Goal: Task Accomplishment & Management: Manage account settings

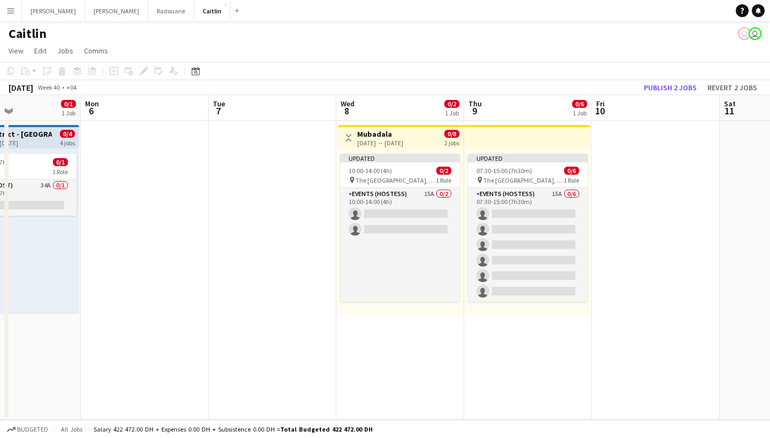
scroll to position [0, 473]
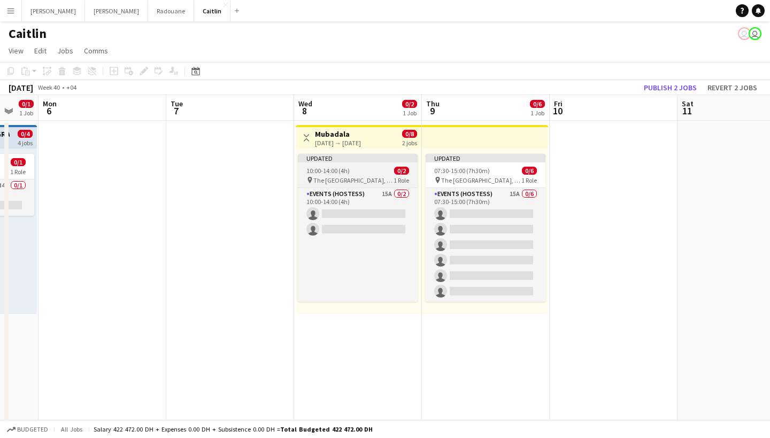
click at [337, 179] on span "The [GEOGRAPHIC_DATA], [GEOGRAPHIC_DATA]" at bounding box center [353, 180] width 80 height 8
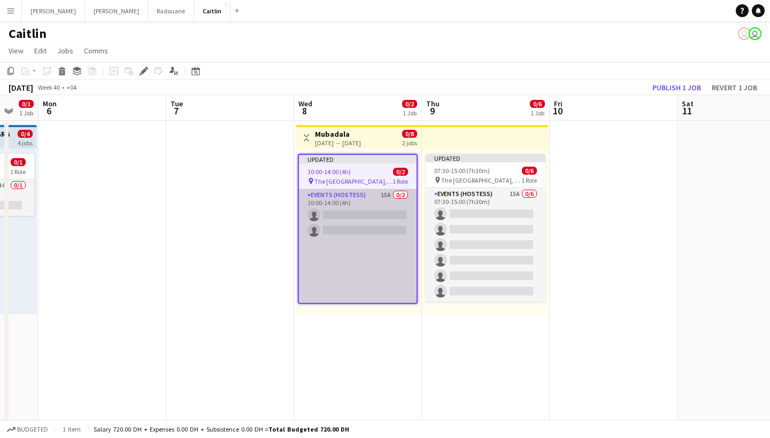
click at [374, 220] on app-card-role "Events (Hostess) 15A 0/2 10:00-14:00 (4h) single-neutral-actions single-neutral…" at bounding box center [358, 246] width 118 height 114
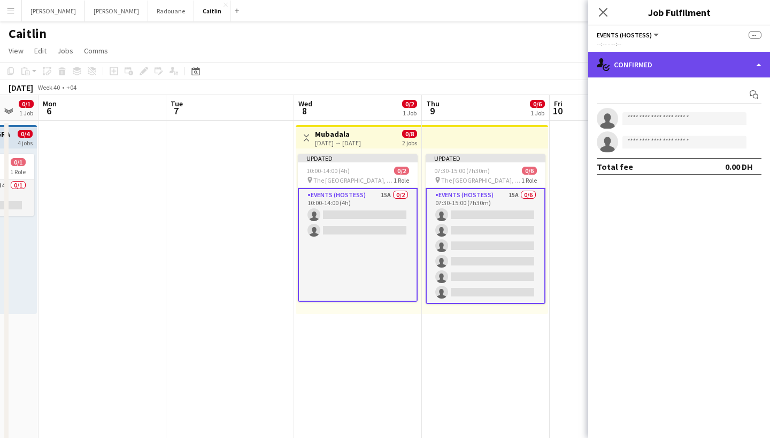
click at [721, 56] on div "single-neutral-actions-check-2 Confirmed" at bounding box center [679, 65] width 182 height 26
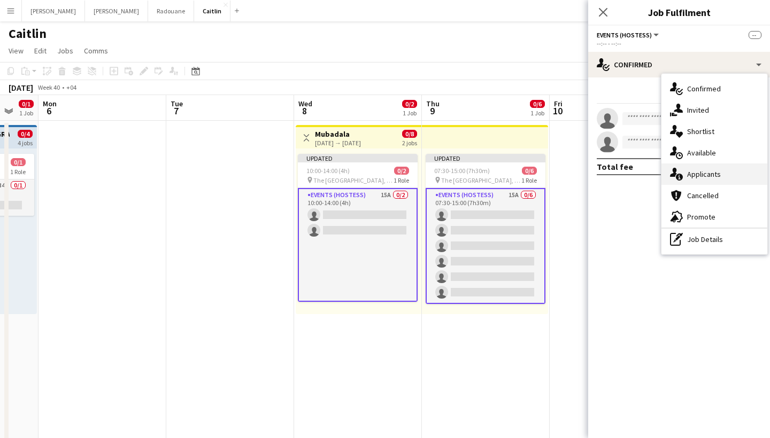
click at [729, 167] on div "single-neutral-actions-information Applicants" at bounding box center [714, 174] width 106 height 21
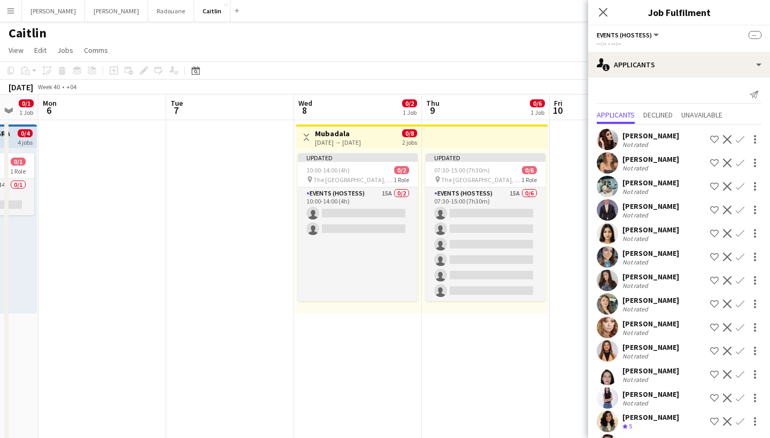
scroll to position [0, 0]
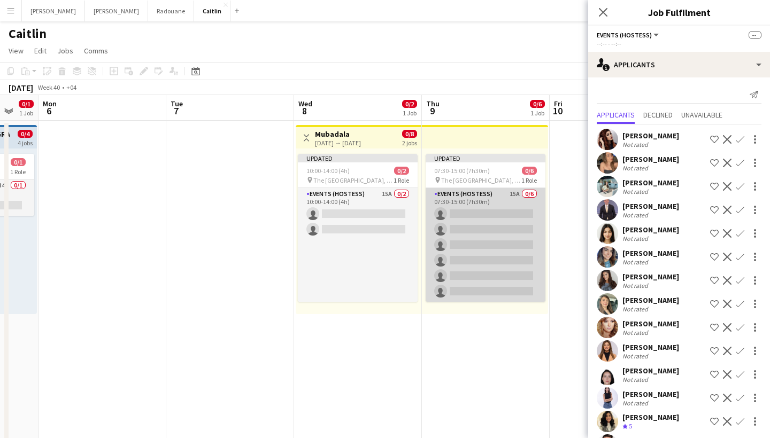
click at [515, 226] on app-card-role "Events (Hostess) 15A 0/6 07:30-15:00 (7h30m) single-neutral-actions single-neut…" at bounding box center [486, 245] width 120 height 114
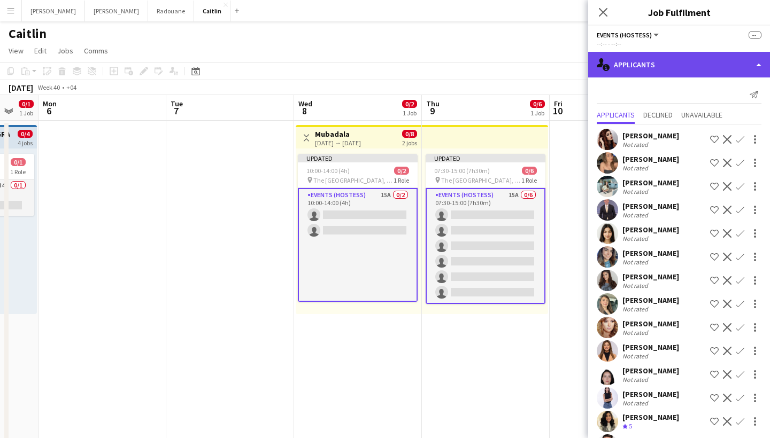
click at [689, 65] on div "single-neutral-actions-information Applicants" at bounding box center [679, 65] width 182 height 26
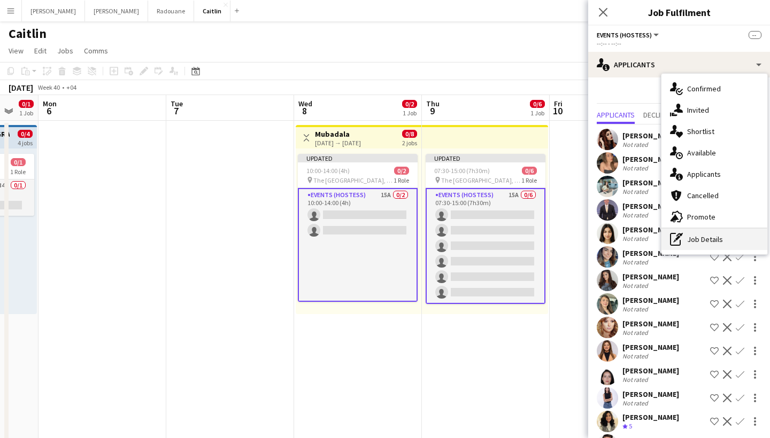
click at [692, 233] on div "pen-write Job Details" at bounding box center [714, 239] width 106 height 21
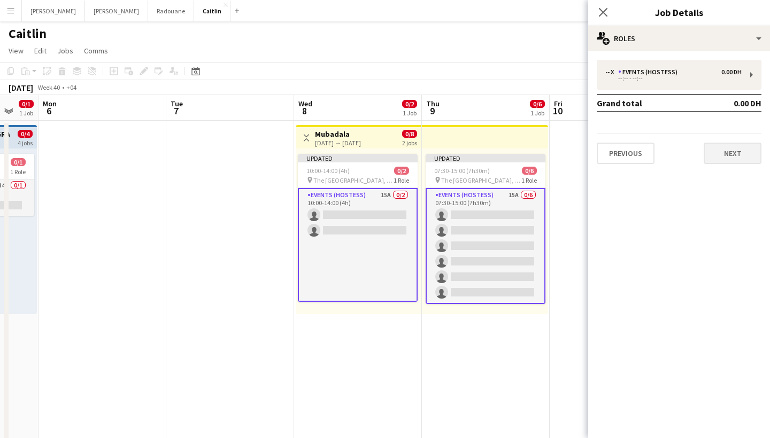
click at [737, 158] on button "Next" at bounding box center [733, 153] width 58 height 21
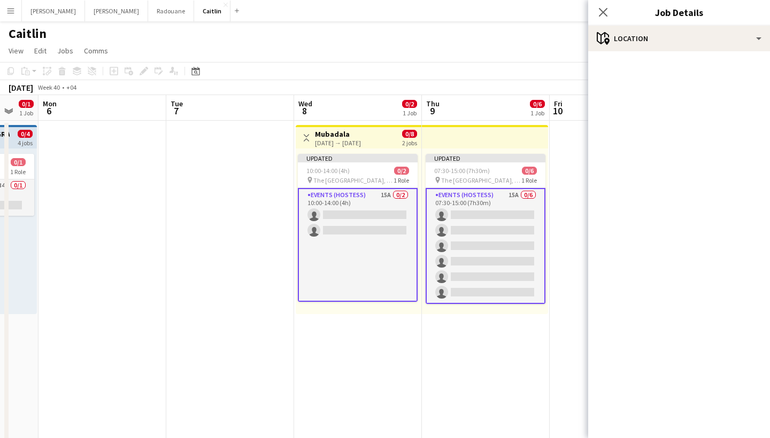
click at [355, 216] on app-card-role "Events (Hostess) 15A 0/2 10:00-14:00 (4h) single-neutral-actions single-neutral…" at bounding box center [358, 245] width 120 height 114
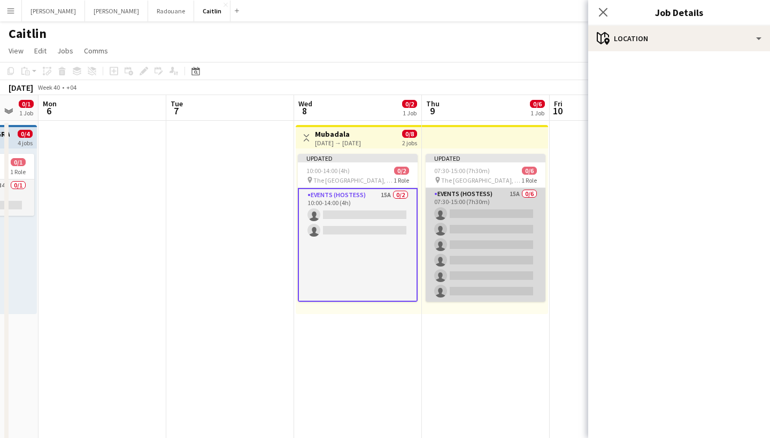
click at [474, 205] on app-card-role "Events (Hostess) 15A 0/6 07:30-15:00 (7h30m) single-neutral-actions single-neut…" at bounding box center [486, 245] width 120 height 114
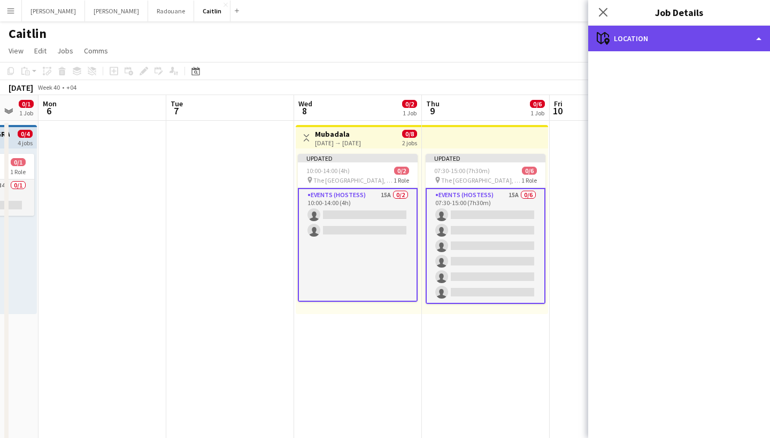
click at [612, 47] on div "maps-pin-1 Location" at bounding box center [679, 39] width 182 height 26
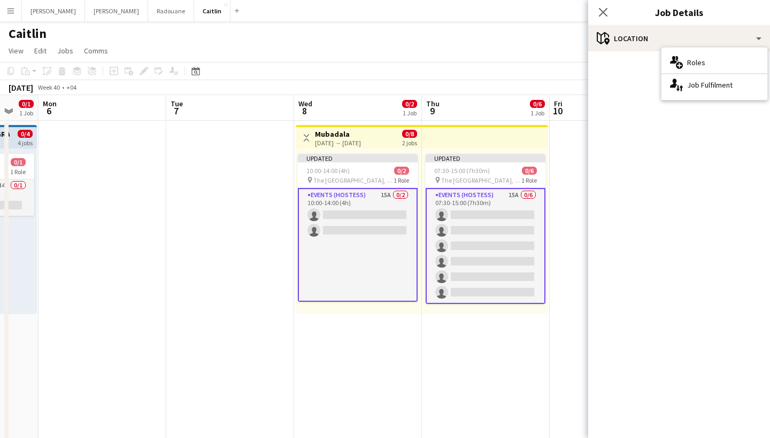
click at [397, 222] on app-card-role "Events (Hostess) 15A 0/2 10:00-14:00 (4h) single-neutral-actions single-neutral…" at bounding box center [358, 245] width 120 height 114
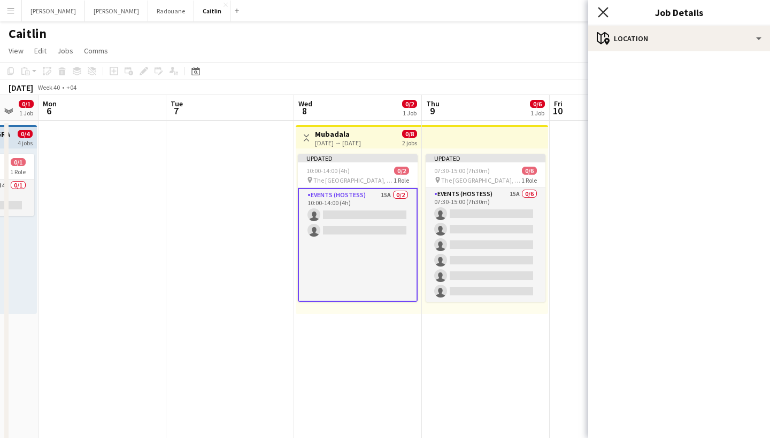
click at [607, 11] on icon "Close pop-in" at bounding box center [603, 12] width 10 height 10
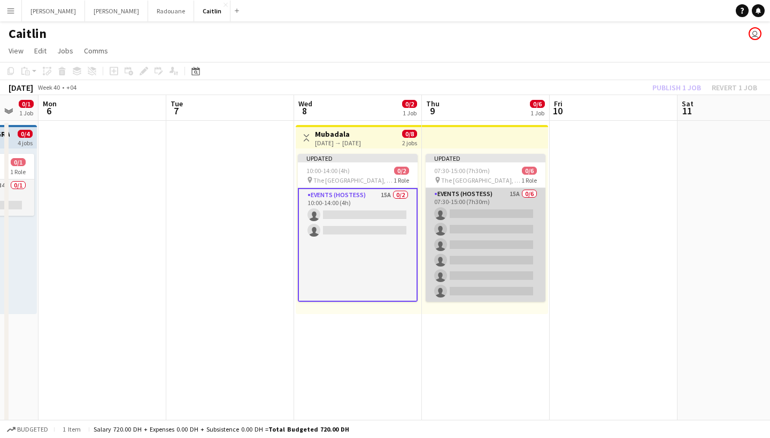
click at [435, 235] on app-card-role "Events (Hostess) 15A 0/6 07:30-15:00 (7h30m) single-neutral-actions single-neut…" at bounding box center [486, 245] width 120 height 114
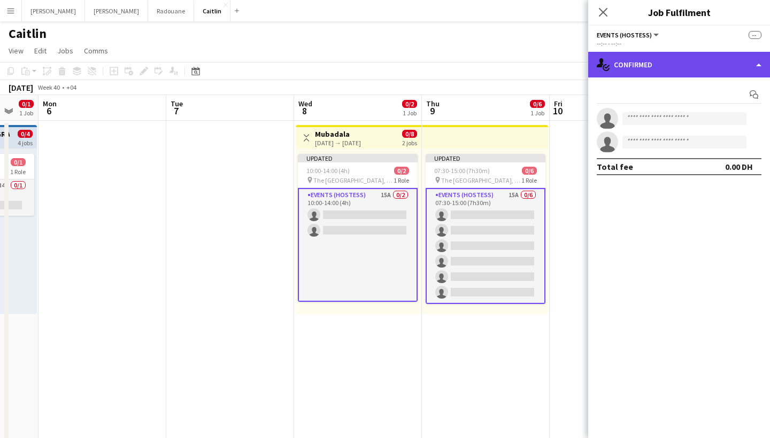
click at [632, 67] on div "single-neutral-actions-check-2 Confirmed" at bounding box center [679, 65] width 182 height 26
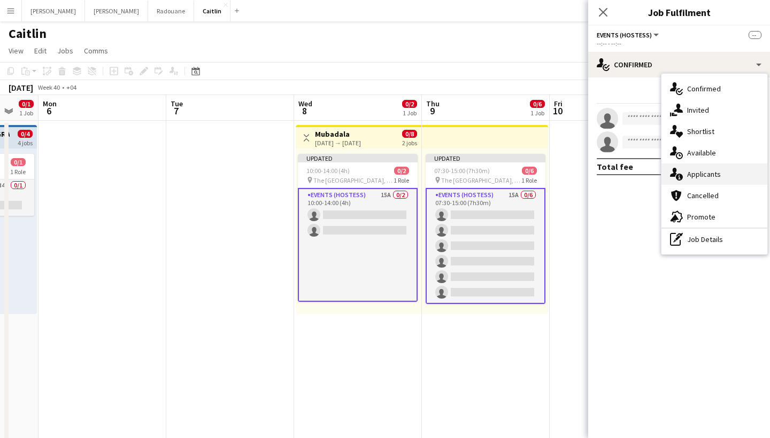
click at [682, 177] on icon at bounding box center [679, 177] width 7 height 7
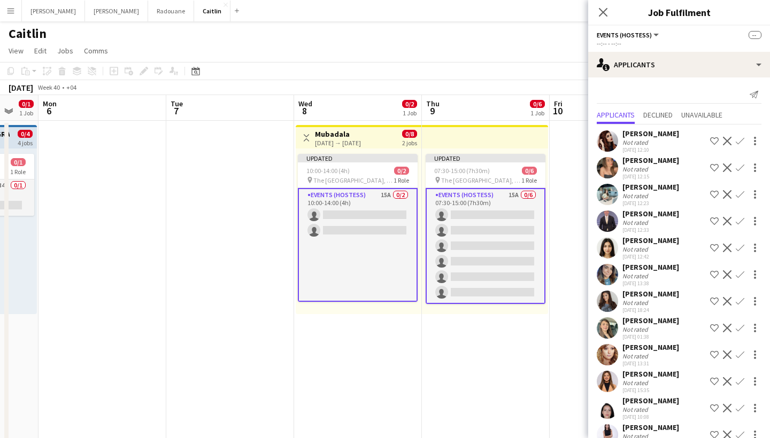
scroll to position [1, 0]
click at [638, 265] on div "[PERSON_NAME]" at bounding box center [650, 267] width 57 height 10
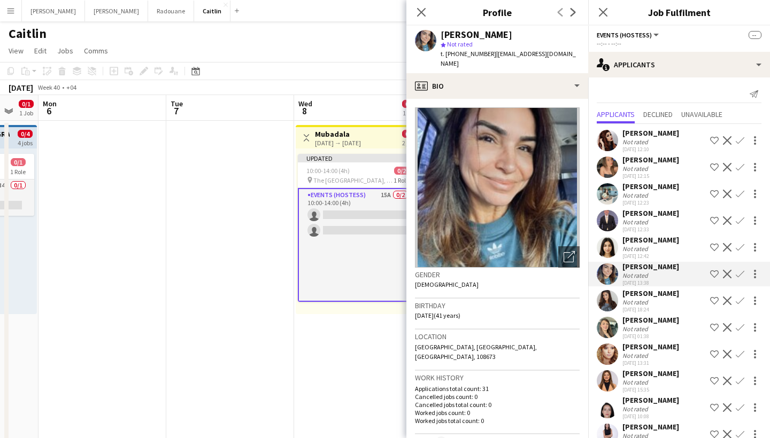
click at [651, 165] on div "Not rated" at bounding box center [650, 169] width 57 height 8
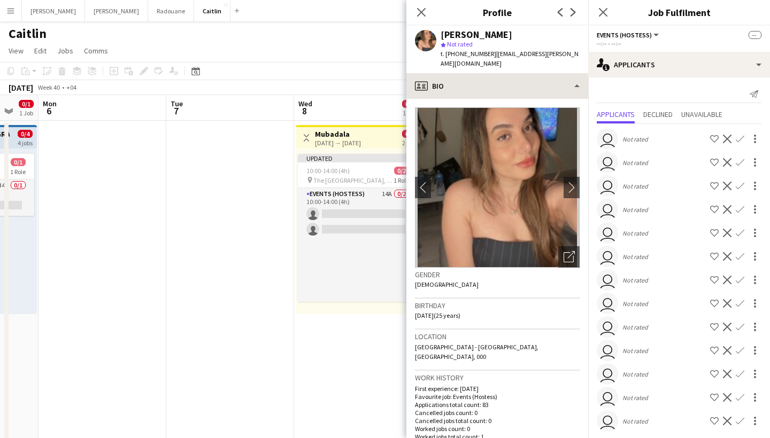
scroll to position [0, 0]
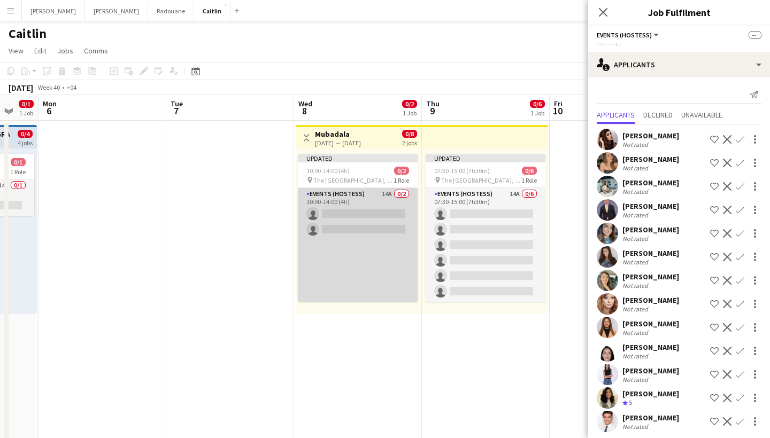
click at [371, 197] on app-card-role "Events (Hostess) 14A 0/2 10:00-14:00 (4h) single-neutral-actions single-neutral…" at bounding box center [358, 245] width 120 height 114
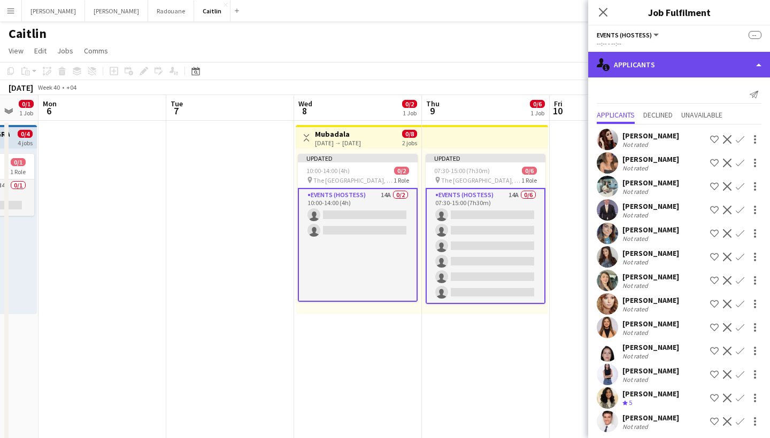
click at [672, 63] on div "single-neutral-actions-information Applicants" at bounding box center [679, 65] width 182 height 26
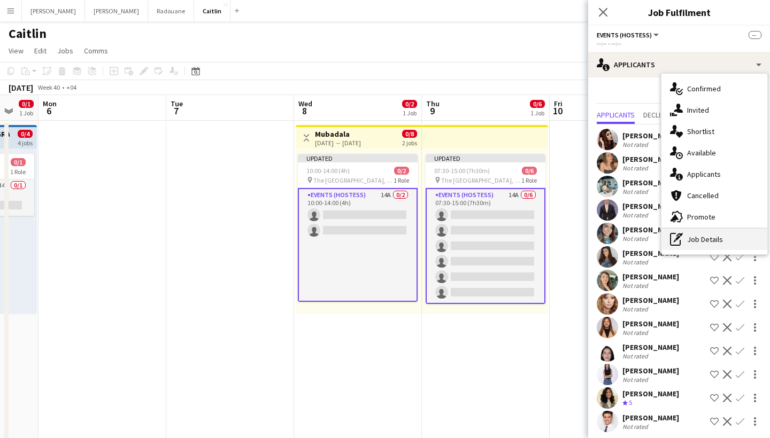
click at [695, 234] on div "pen-write Job Details" at bounding box center [714, 239] width 106 height 21
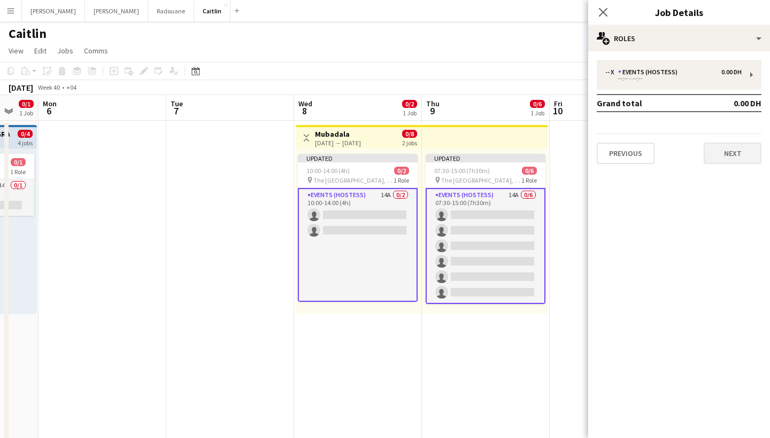
click at [730, 156] on button "Next" at bounding box center [733, 153] width 58 height 21
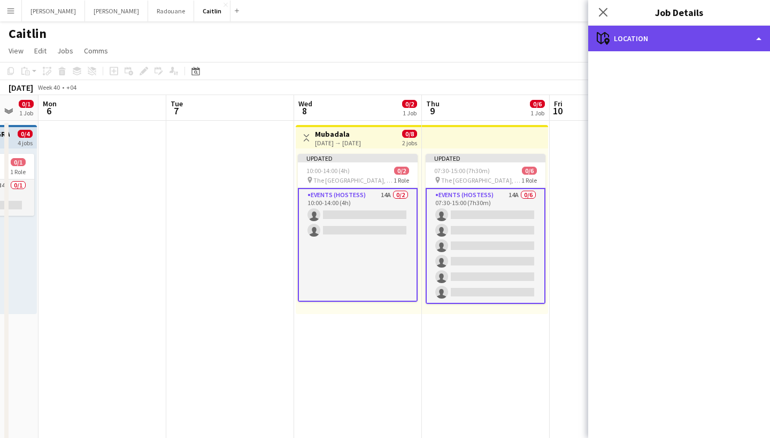
click at [751, 34] on div "maps-pin-1 Location" at bounding box center [679, 39] width 182 height 26
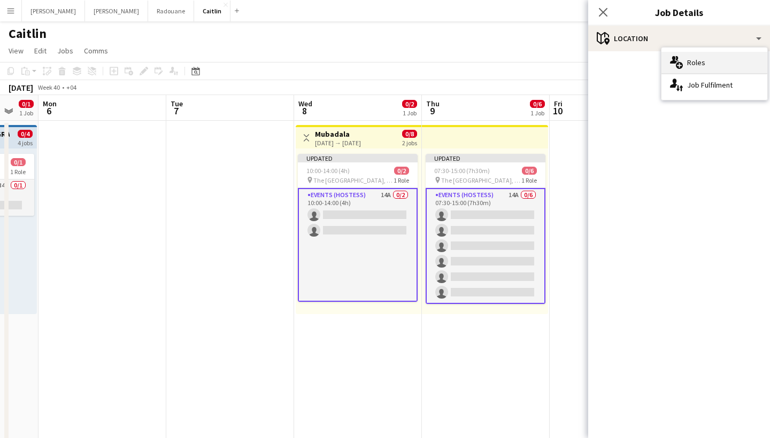
click at [727, 62] on div "multiple-users-add Roles" at bounding box center [714, 62] width 106 height 21
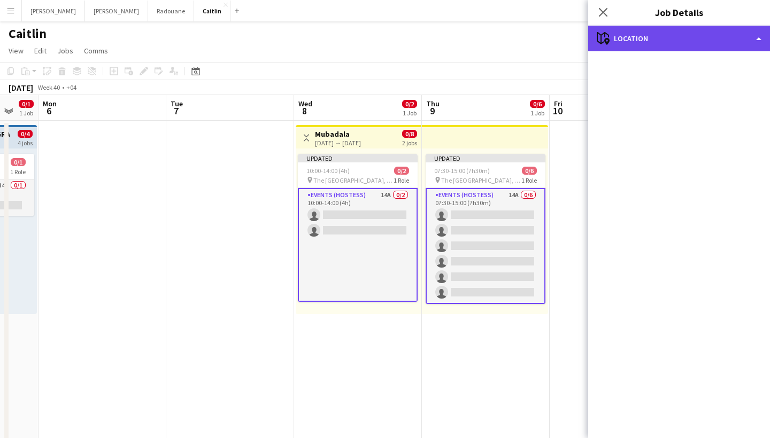
click at [687, 45] on div "maps-pin-1 Location" at bounding box center [679, 39] width 182 height 26
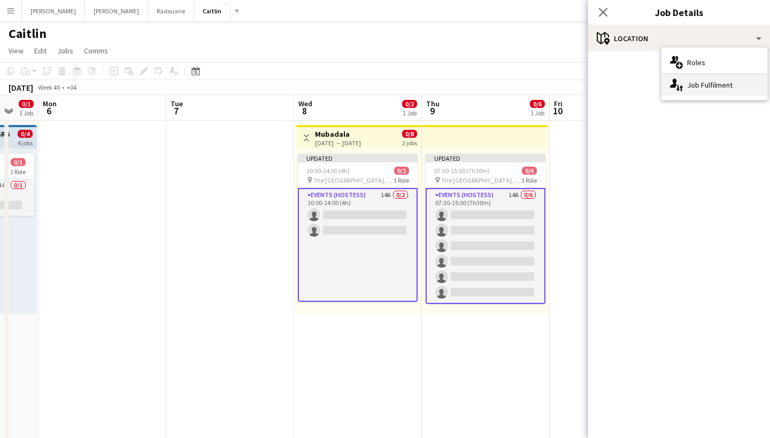
click at [694, 81] on div "single-neutral-actions-up-down Job Fulfilment" at bounding box center [714, 84] width 106 height 21
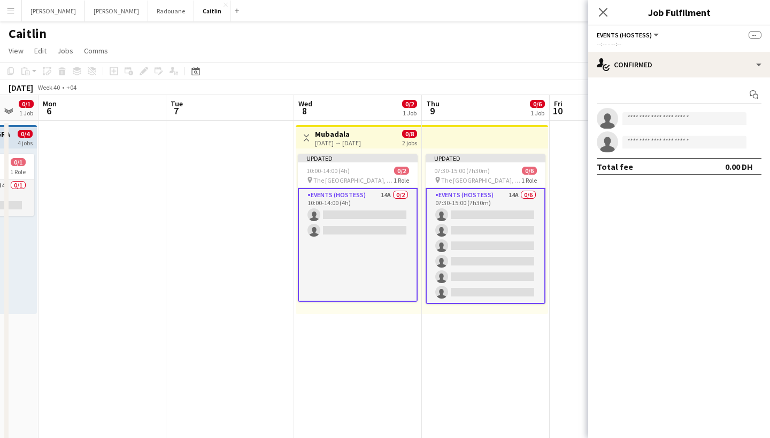
click at [398, 225] on app-card-role "Events (Hostess) 14A 0/2 10:00-14:00 (4h) single-neutral-actions single-neutral…" at bounding box center [358, 245] width 120 height 114
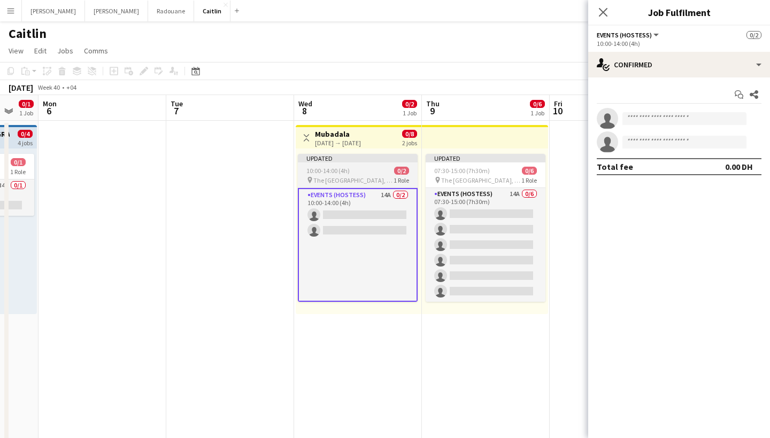
click at [392, 176] on span "The [GEOGRAPHIC_DATA], [GEOGRAPHIC_DATA]" at bounding box center [353, 180] width 80 height 8
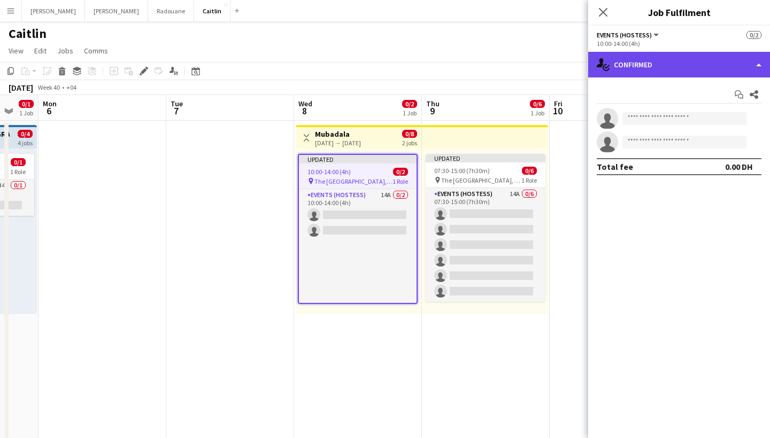
click at [629, 71] on div "single-neutral-actions-check-2 Confirmed" at bounding box center [679, 65] width 182 height 26
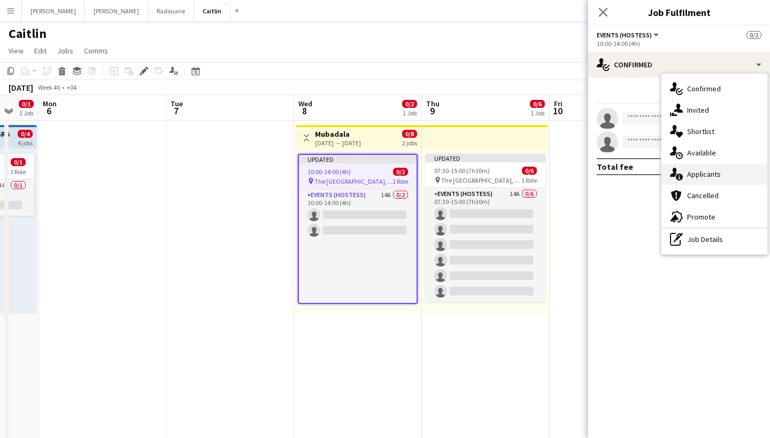
click at [697, 172] on span "Applicants" at bounding box center [704, 175] width 34 height 10
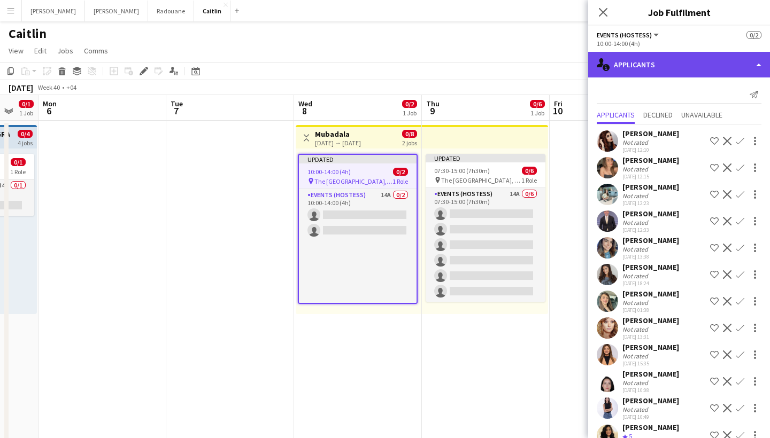
click at [691, 59] on div "single-neutral-actions-information Applicants" at bounding box center [679, 65] width 182 height 26
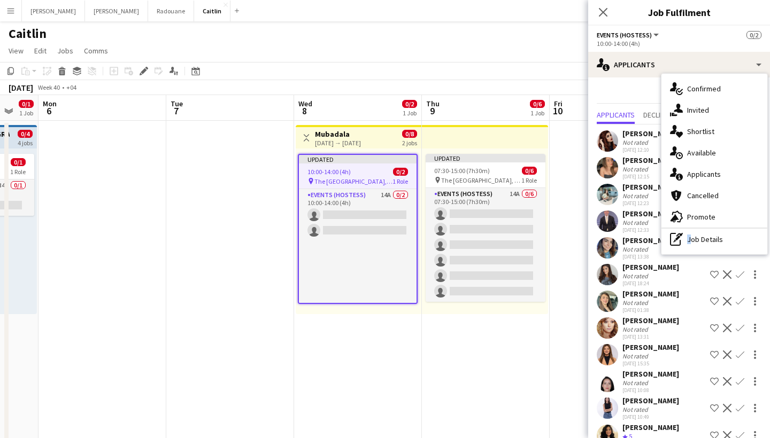
click at [703, 230] on div "single-neutral-actions-check-2 Confirmed single-neutral-actions-share-1 Invited…" at bounding box center [714, 164] width 106 height 181
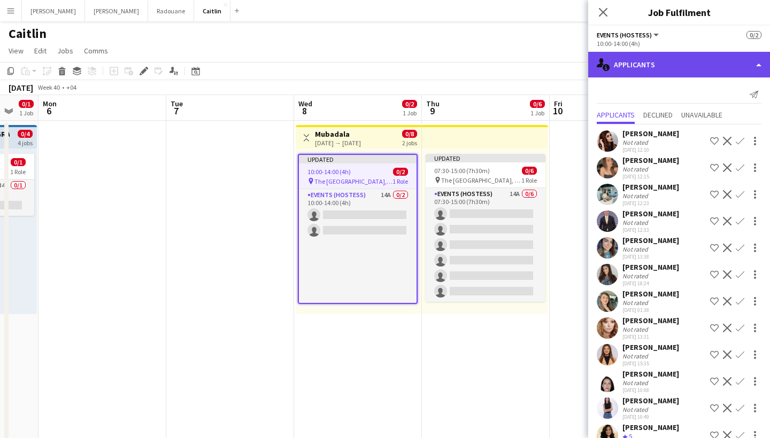
click at [691, 71] on div "single-neutral-actions-information Applicants" at bounding box center [679, 65] width 182 height 26
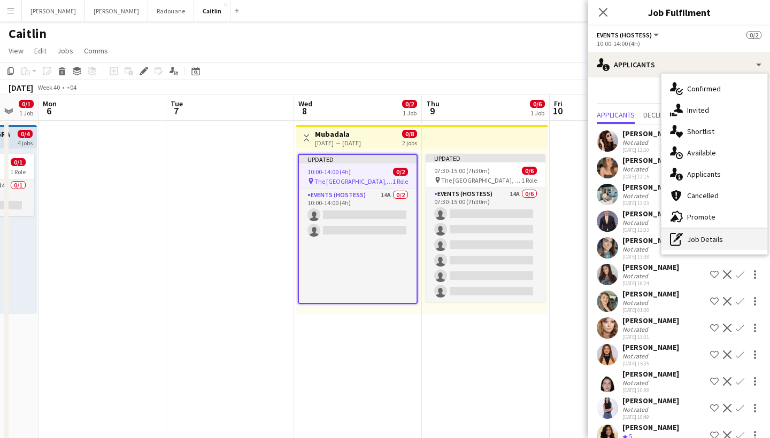
click at [696, 232] on div "pen-write Job Details" at bounding box center [714, 239] width 106 height 21
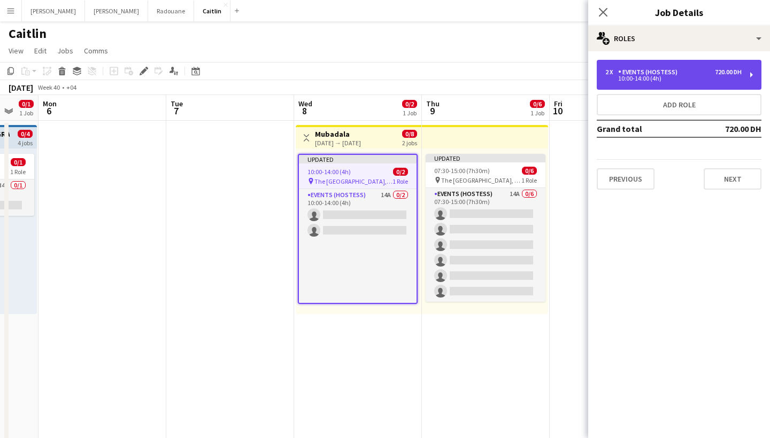
click at [668, 76] on div "10:00-14:00 (4h)" at bounding box center [673, 78] width 136 height 5
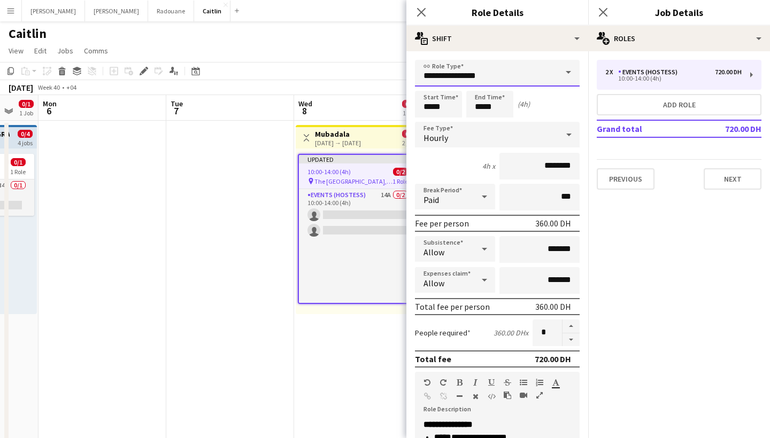
click at [484, 80] on input "**********" at bounding box center [497, 73] width 165 height 27
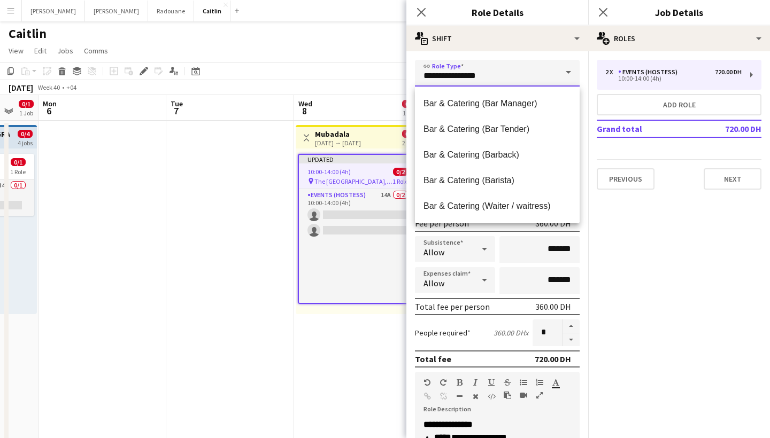
click at [484, 80] on input "**********" at bounding box center [497, 73] width 165 height 27
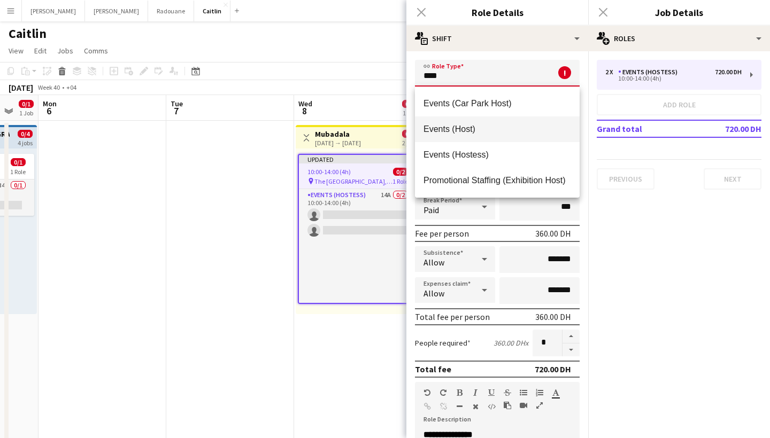
click at [471, 130] on span "Events (Host)" at bounding box center [498, 129] width 148 height 10
type input "**********"
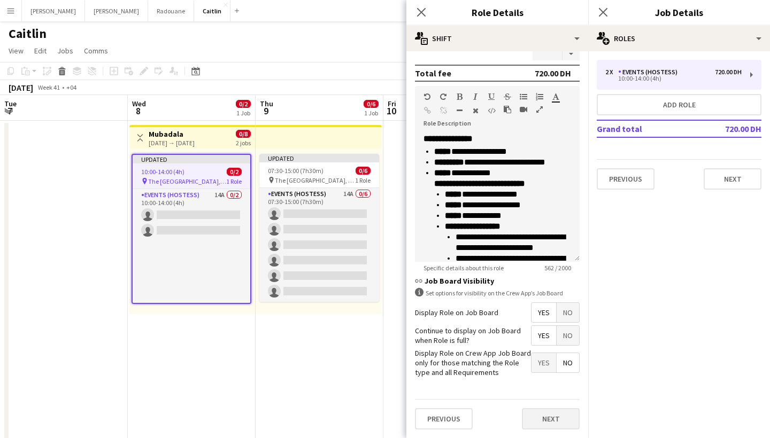
scroll to position [286, 0]
click at [549, 422] on button "Next" at bounding box center [551, 419] width 58 height 21
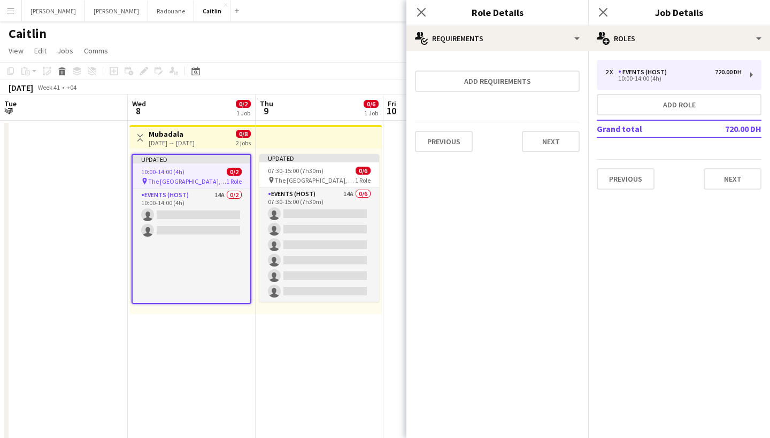
scroll to position [0, 0]
click at [555, 150] on button "Next" at bounding box center [551, 141] width 58 height 21
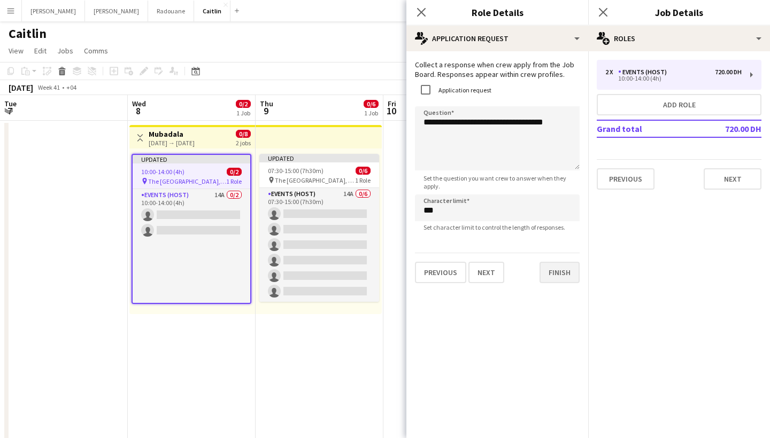
click at [558, 275] on button "Finish" at bounding box center [560, 272] width 40 height 21
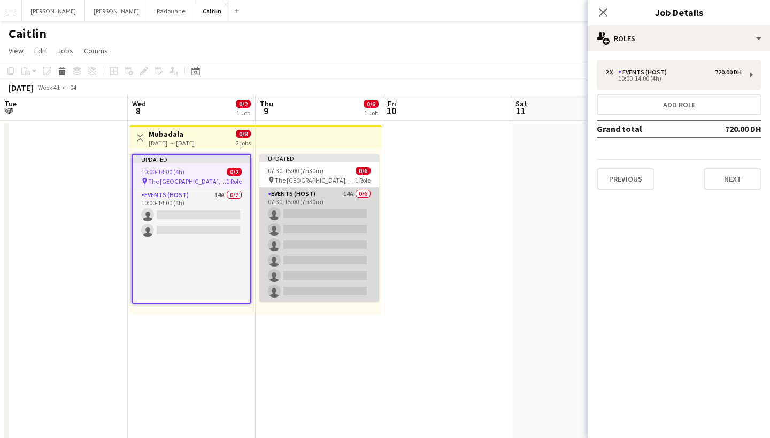
click at [313, 214] on app-card-role "Events (Host) 14A 0/6 07:30-15:00 (7h30m) single-neutral-actions single-neutral…" at bounding box center [319, 245] width 120 height 114
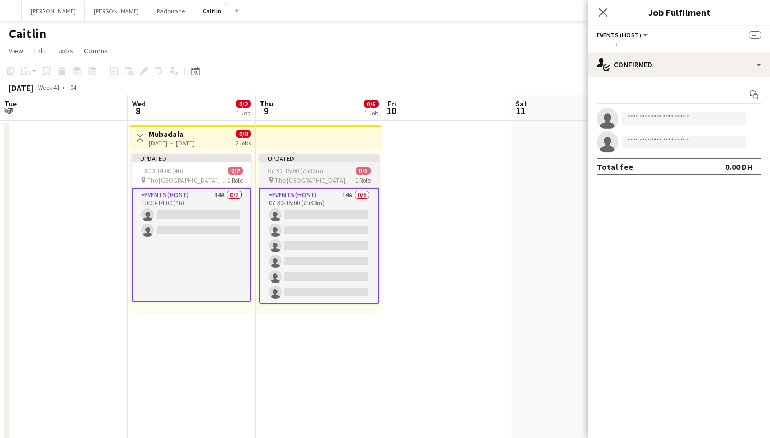
click at [328, 171] on div "07:30-15:00 (7h30m) 0/6" at bounding box center [319, 171] width 120 height 8
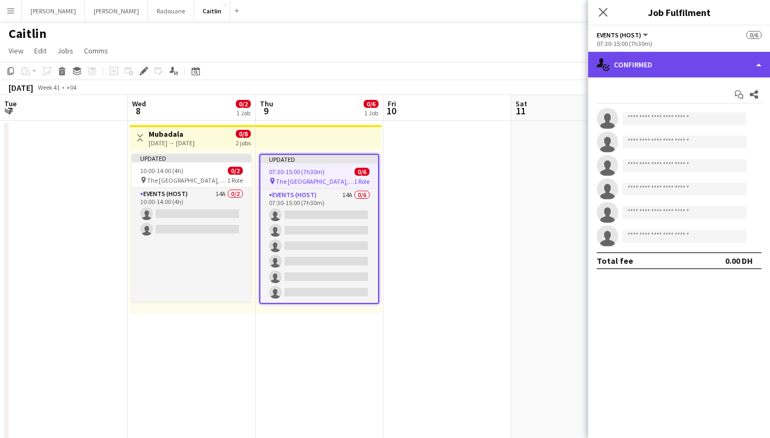
click at [696, 61] on div "single-neutral-actions-check-2 Confirmed" at bounding box center [679, 65] width 182 height 26
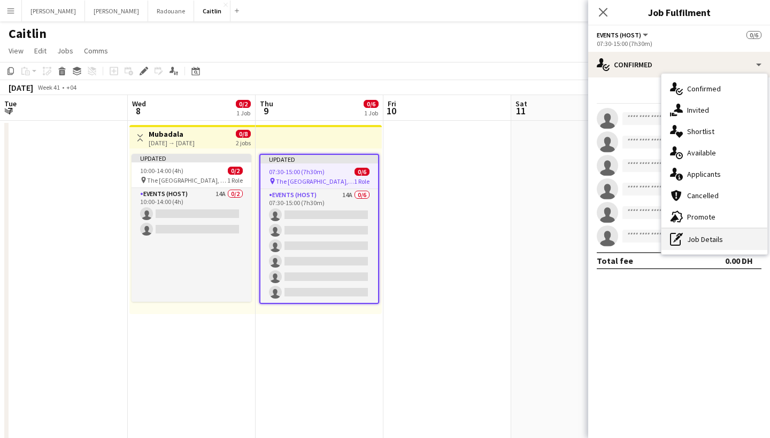
click at [698, 237] on div "pen-write Job Details" at bounding box center [714, 239] width 106 height 21
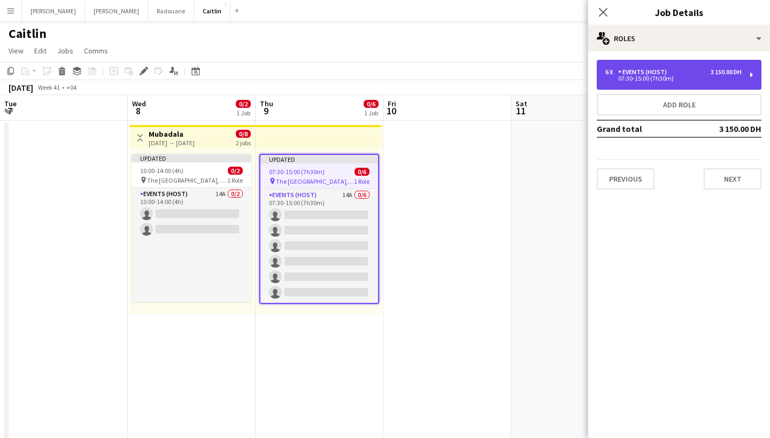
click at [655, 74] on div "Events (Host)" at bounding box center [644, 71] width 53 height 7
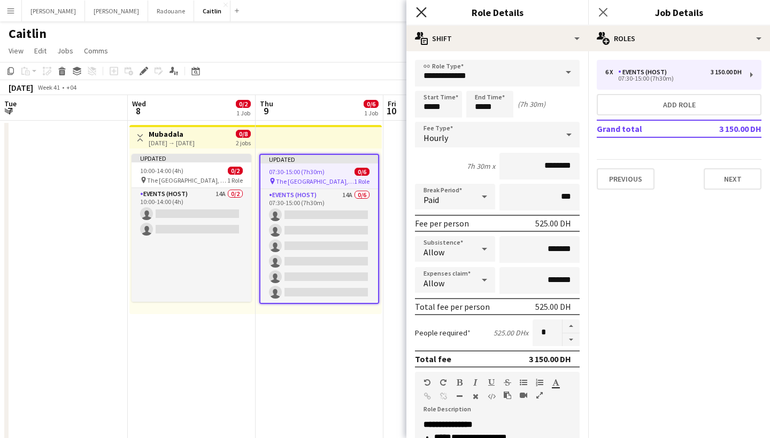
click at [422, 13] on icon at bounding box center [421, 12] width 10 height 10
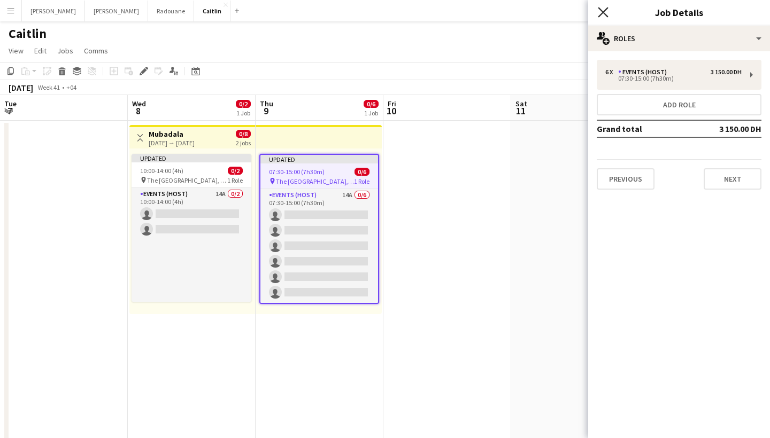
click at [607, 13] on icon "Close pop-in" at bounding box center [603, 12] width 10 height 10
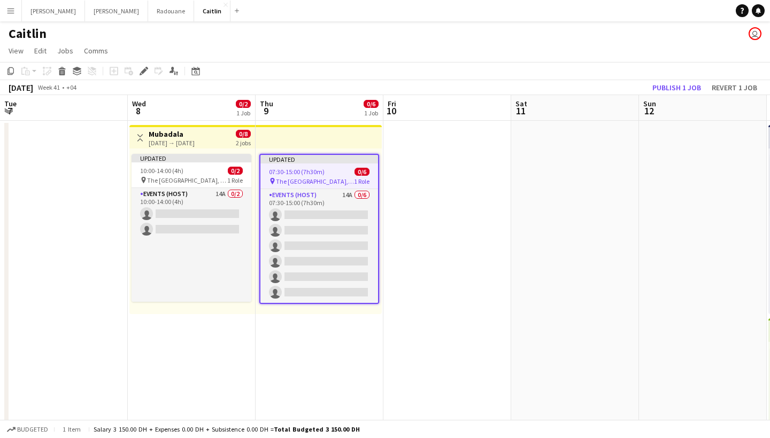
click at [225, 136] on div "Toggle View [GEOGRAPHIC_DATA] [DATE] → [DATE] 0/8 2 jobs" at bounding box center [192, 138] width 117 height 18
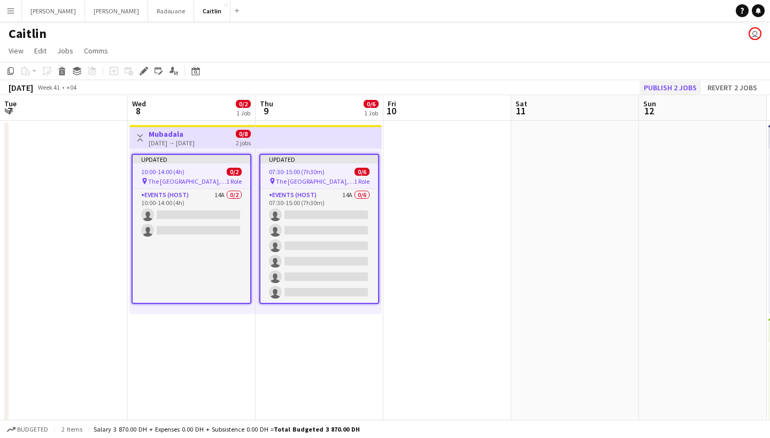
click at [674, 85] on button "Publish 2 jobs" at bounding box center [670, 88] width 61 height 14
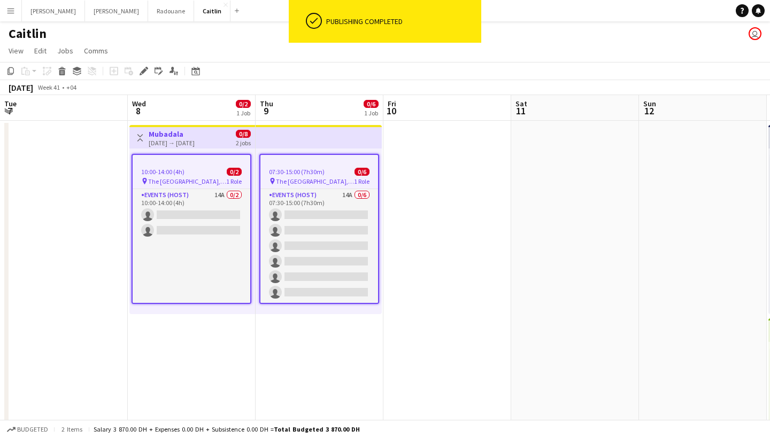
click at [230, 172] on span "0/2" at bounding box center [234, 172] width 15 height 8
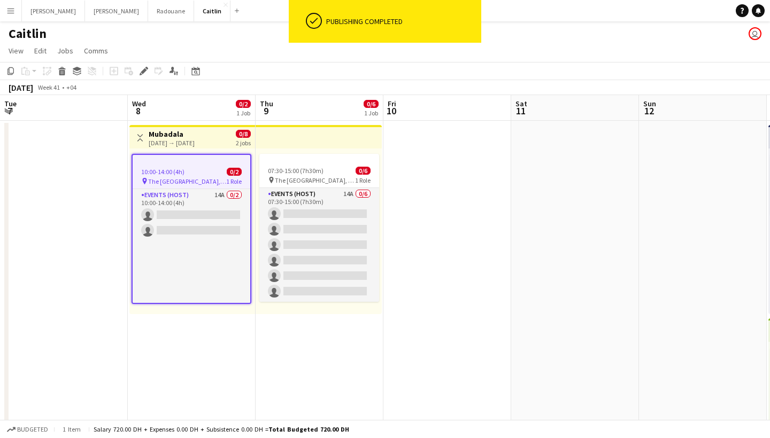
click at [229, 141] on div "Toggle View [GEOGRAPHIC_DATA] [DATE] → [DATE] 0/8 2 jobs" at bounding box center [192, 138] width 117 height 18
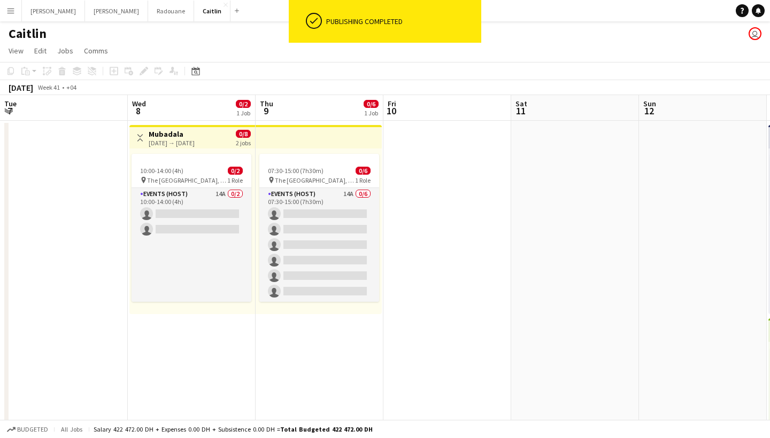
click at [227, 137] on div "Toggle View [GEOGRAPHIC_DATA] [DATE] → [DATE] 0/8 2 jobs" at bounding box center [192, 138] width 117 height 18
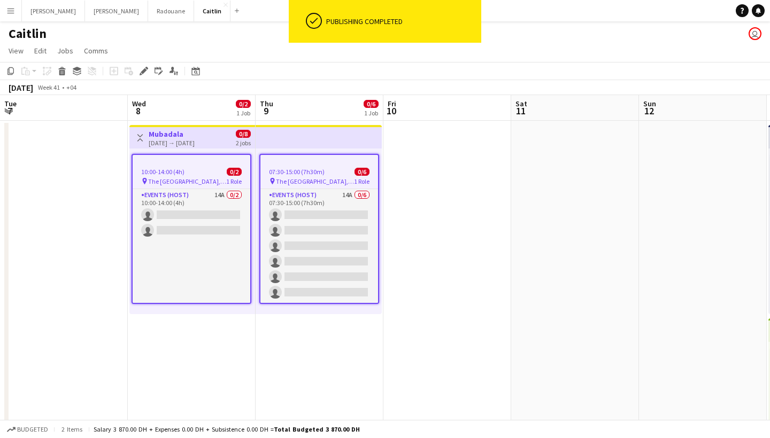
click at [220, 187] on app-job-card "10:00-14:00 (4h) 0/2 pin The [GEOGRAPHIC_DATA], [GEOGRAPHIC_DATA] 1 Role Events…" at bounding box center [192, 229] width 120 height 150
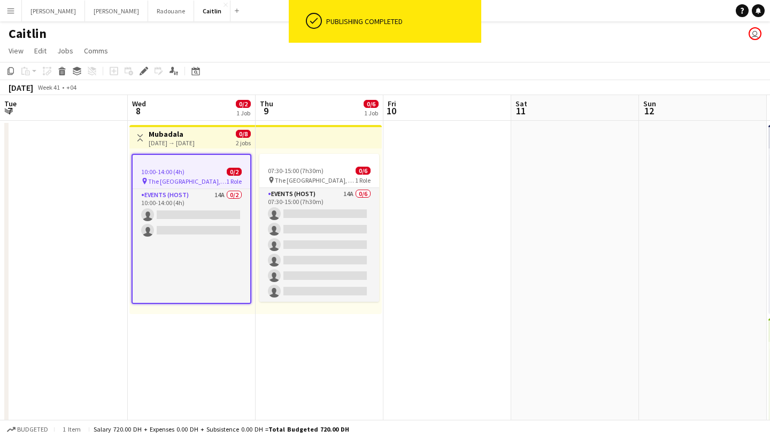
click at [221, 130] on div "Toggle View [GEOGRAPHIC_DATA] [DATE] → [DATE] 0/8 2 jobs" at bounding box center [192, 138] width 117 height 18
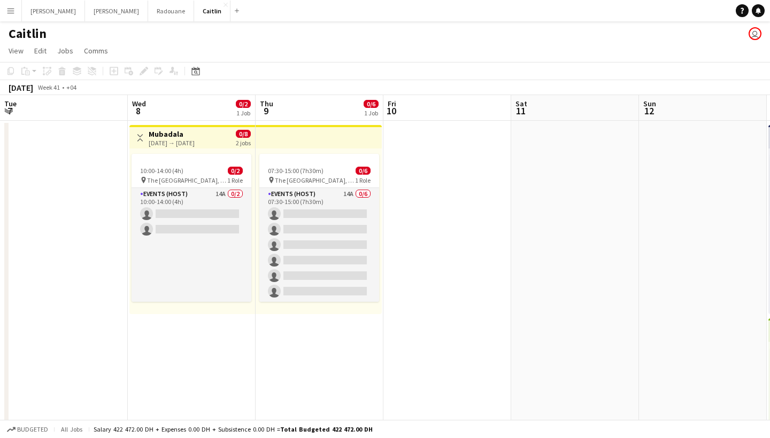
click at [226, 142] on div "Toggle View [GEOGRAPHIC_DATA] [DATE] → [DATE] 0/8 2 jobs" at bounding box center [192, 138] width 117 height 18
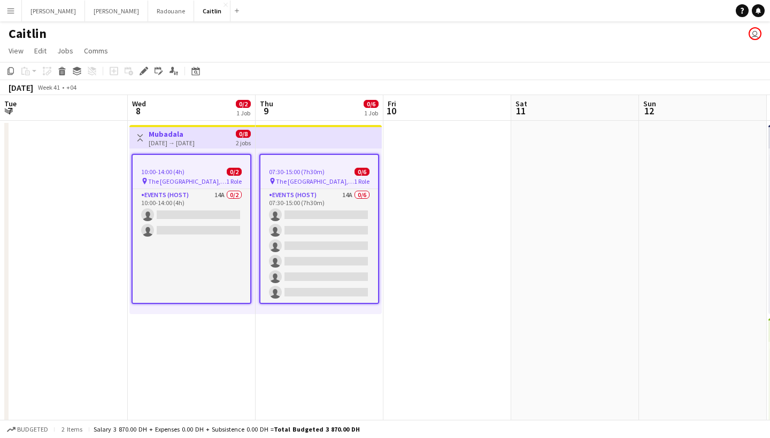
click at [225, 144] on div "Toggle View [GEOGRAPHIC_DATA] [DATE] → [DATE] 0/8 2 jobs" at bounding box center [192, 138] width 117 height 18
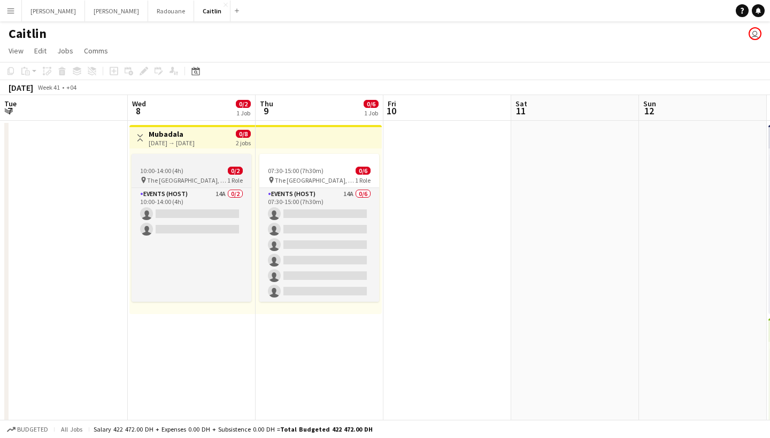
click at [226, 168] on div "10:00-14:00 (4h) 0/2" at bounding box center [192, 171] width 120 height 8
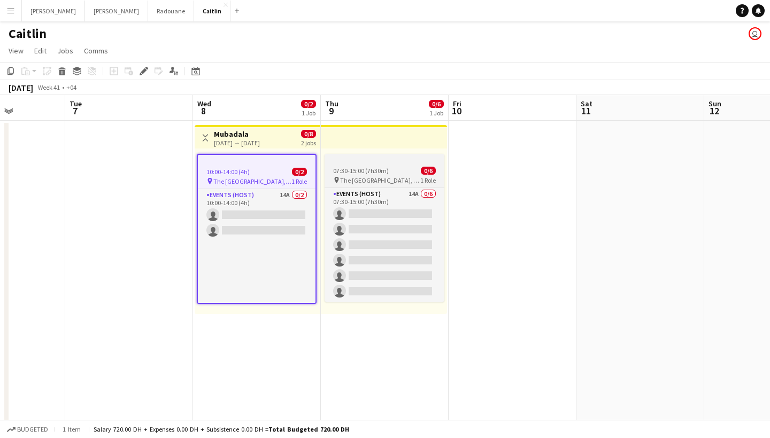
click at [388, 172] on div "07:30-15:00 (7h30m) 0/6" at bounding box center [385, 171] width 120 height 8
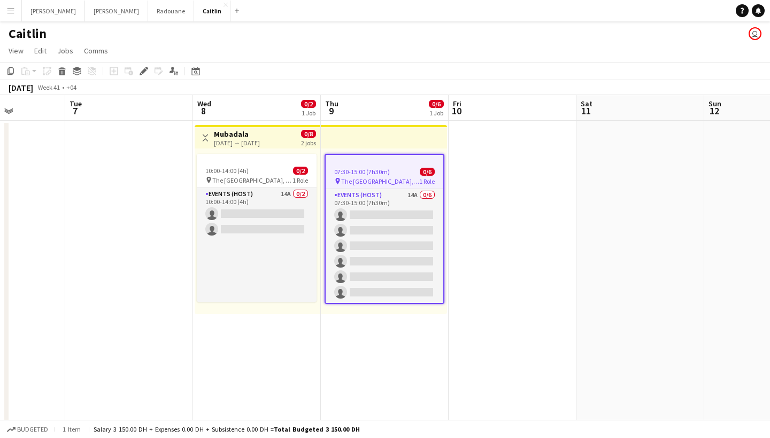
scroll to position [0, 319]
click at [323, 142] on app-top-bar at bounding box center [383, 137] width 126 height 24
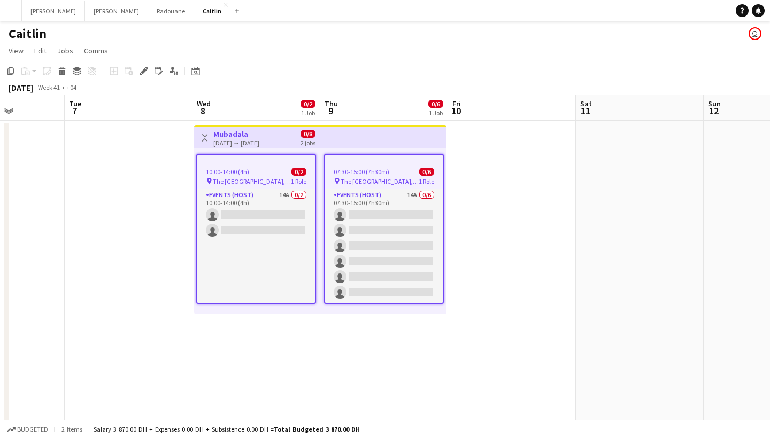
scroll to position [0, 319]
click at [304, 135] on span "0/8" at bounding box center [307, 134] width 15 height 8
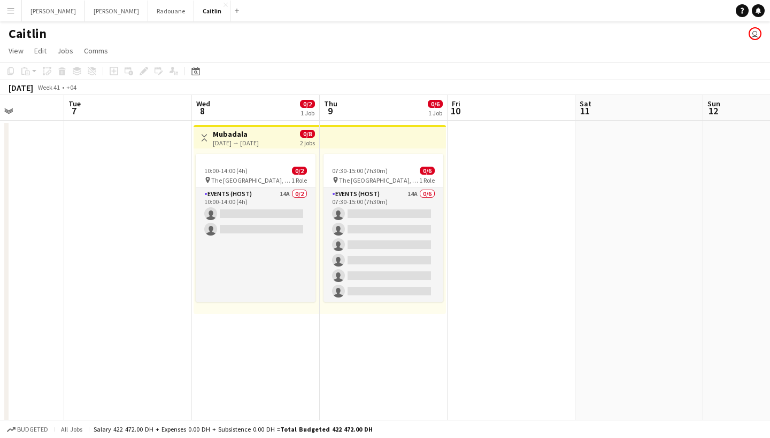
click at [304, 135] on span "0/8" at bounding box center [307, 134] width 15 height 8
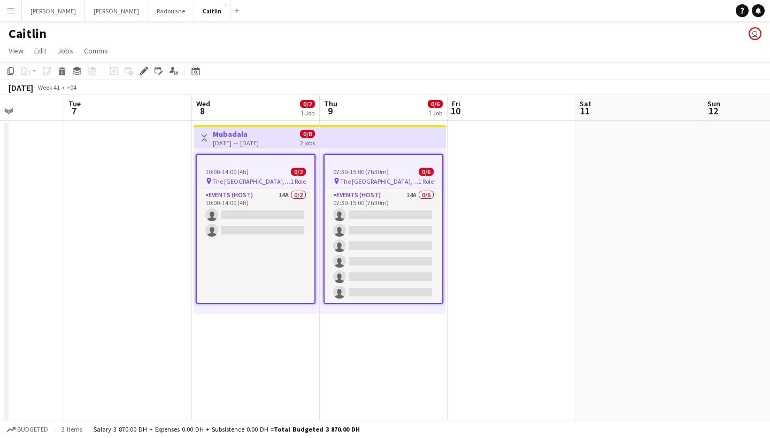
click at [259, 139] on div "[DATE] → [DATE]" at bounding box center [236, 143] width 46 height 8
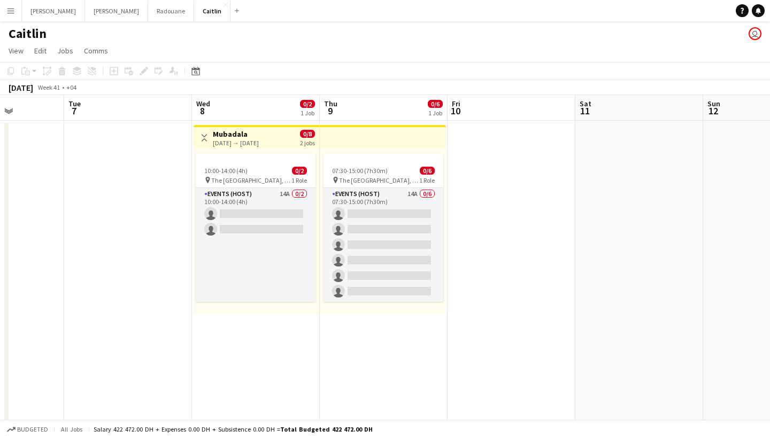
click at [503, 145] on app-date-cell at bounding box center [512, 316] width 128 height 391
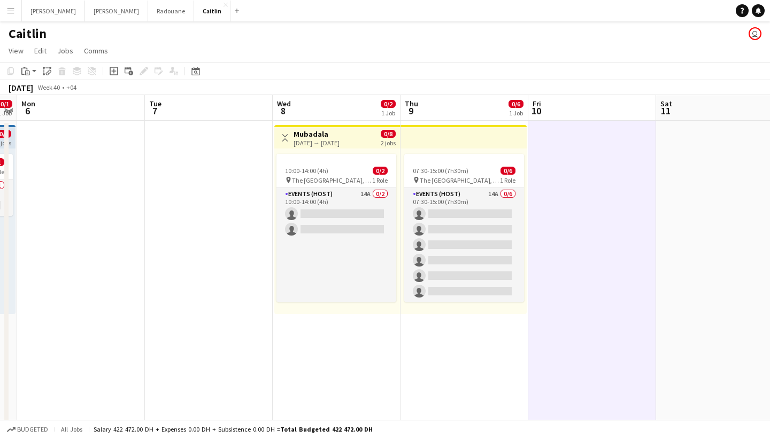
scroll to position [0, 234]
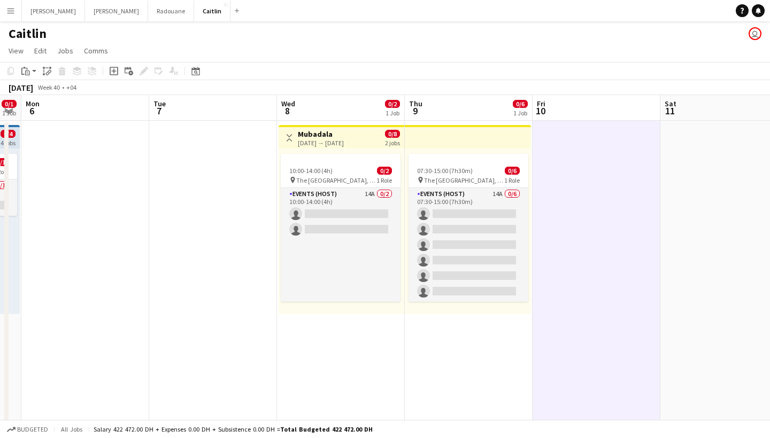
click at [290, 134] on button "Toggle View" at bounding box center [289, 138] width 13 height 13
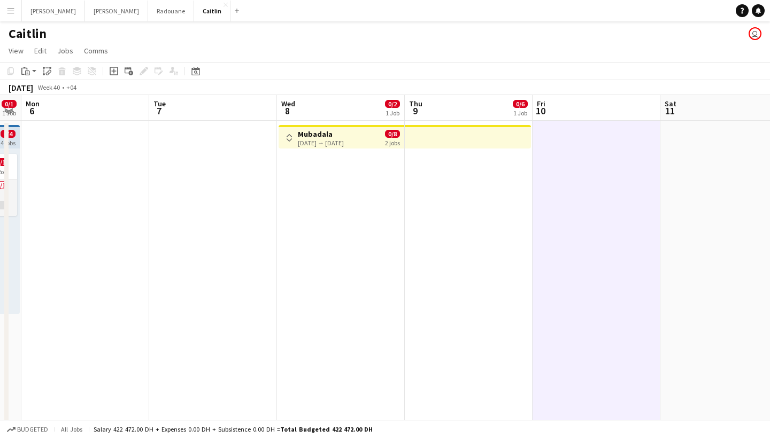
click at [290, 135] on app-icon "Toggle View" at bounding box center [289, 137] width 7 height 7
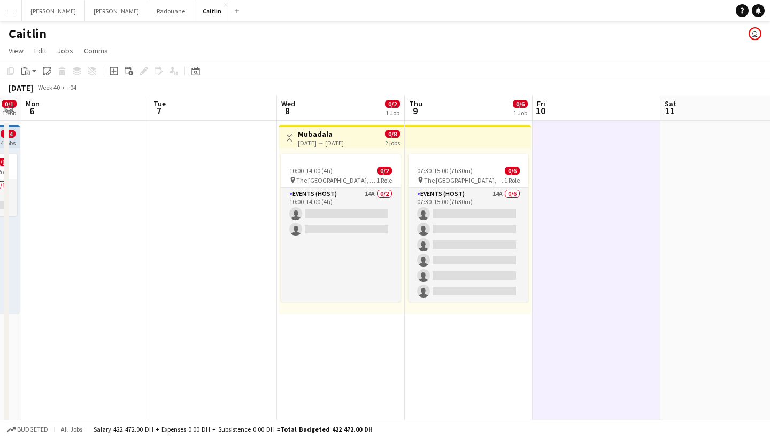
click at [308, 152] on div "10:00-14:00 (4h) 0/2 pin The [GEOGRAPHIC_DATA], [GEOGRAPHIC_DATA] 1 Role Events…" at bounding box center [342, 232] width 126 height 166
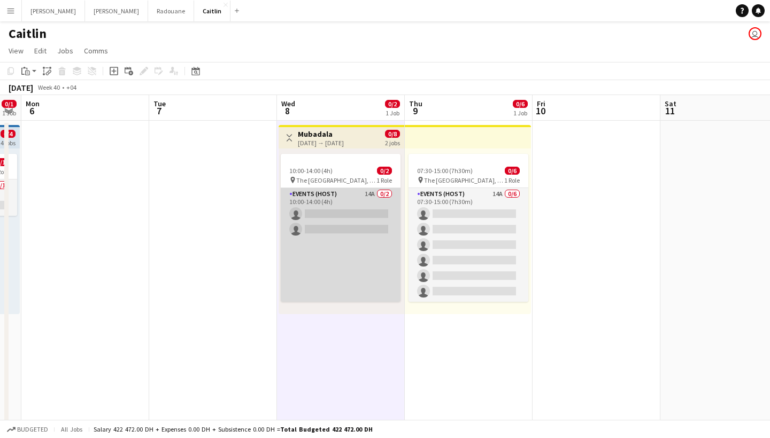
click at [327, 215] on app-card-role "Events (Host) 14A 0/2 10:00-14:00 (4h) single-neutral-actions single-neutral-ac…" at bounding box center [341, 245] width 120 height 114
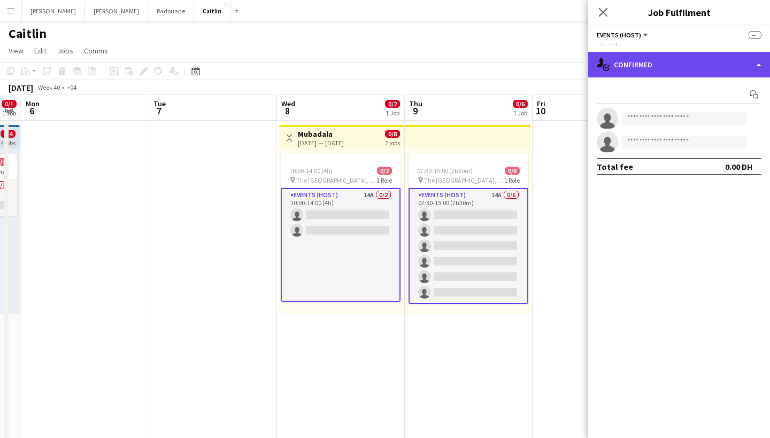
click at [652, 67] on div "single-neutral-actions-check-2 Confirmed" at bounding box center [679, 65] width 182 height 26
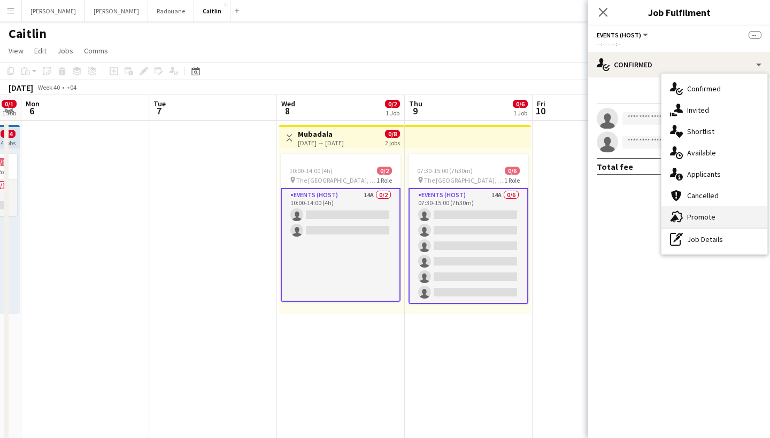
click at [689, 224] on div "advertising-megaphone Promote" at bounding box center [714, 216] width 106 height 21
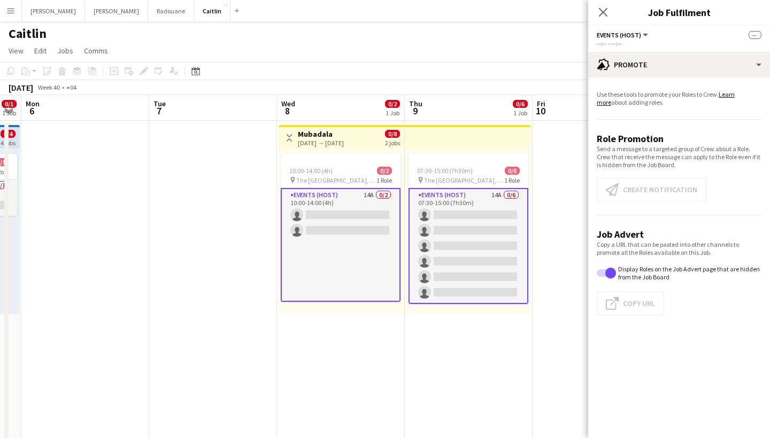
click at [352, 211] on app-card-role "Events (Host) 14A 0/2 10:00-14:00 (4h) single-neutral-actions single-neutral-ac…" at bounding box center [341, 245] width 120 height 114
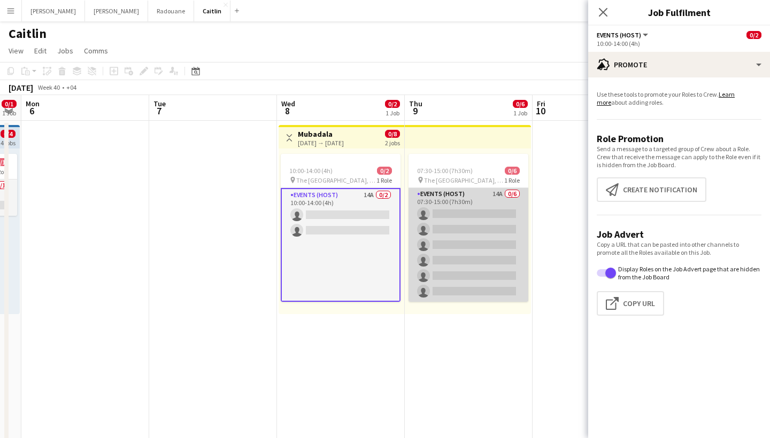
click at [495, 197] on app-card-role "Events (Host) 14A 0/6 07:30-15:00 (7h30m) single-neutral-actions single-neutral…" at bounding box center [469, 245] width 120 height 114
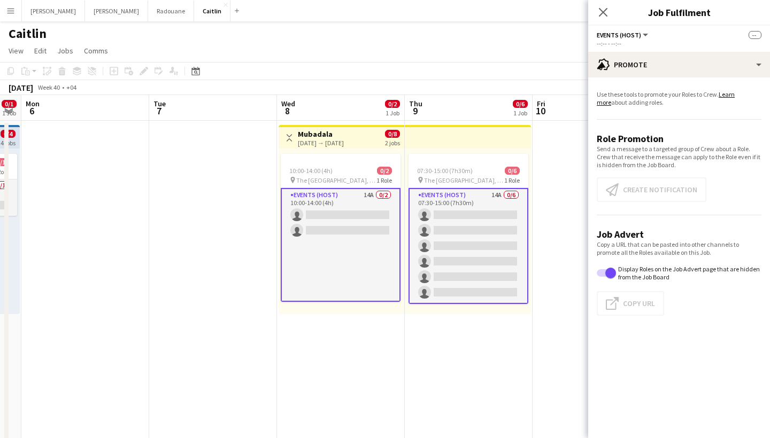
click at [462, 201] on app-card-role "Events (Host) 14A 0/6 07:30-15:00 (7h30m) single-neutral-actions single-neutral…" at bounding box center [469, 246] width 120 height 116
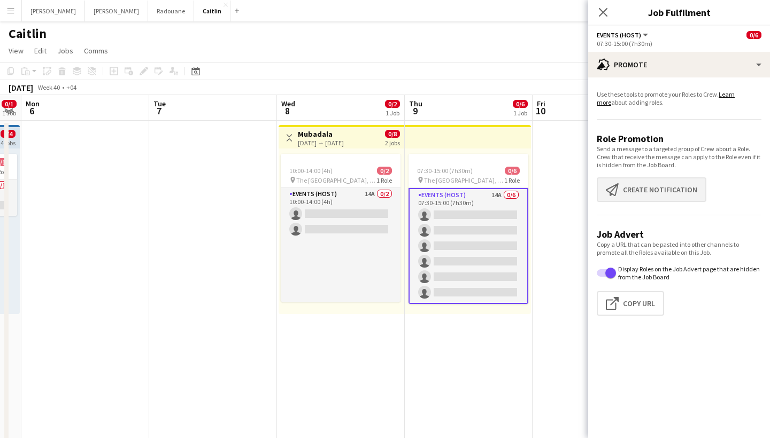
click at [633, 188] on button "Create notification Create notification" at bounding box center [652, 190] width 110 height 25
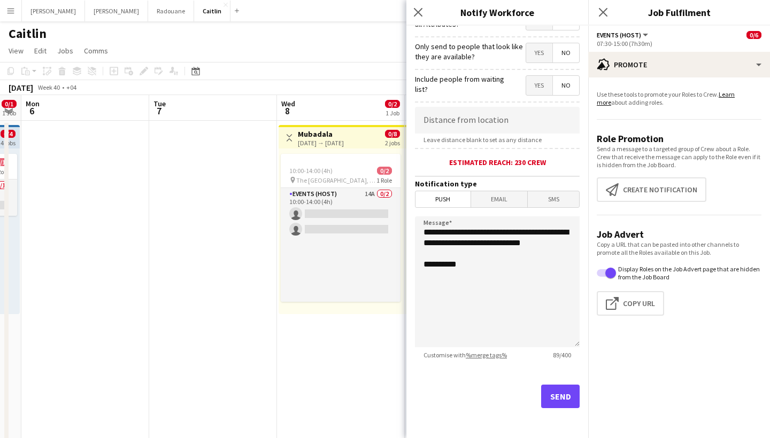
scroll to position [150, 0]
click at [560, 395] on button "Send" at bounding box center [560, 397] width 39 height 24
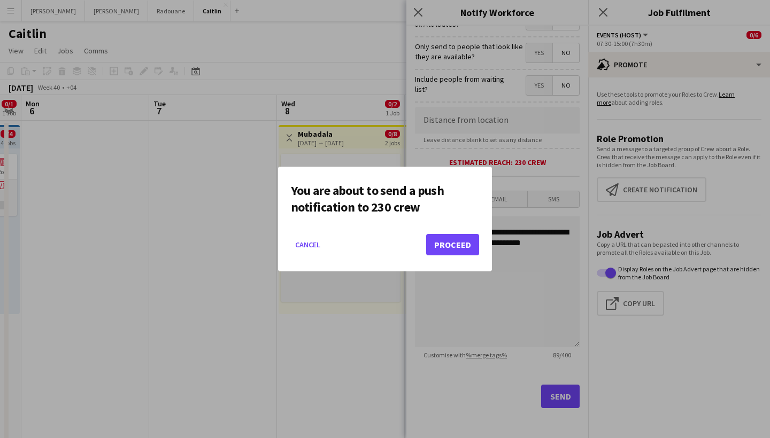
click at [447, 236] on button "Proceed" at bounding box center [452, 244] width 53 height 21
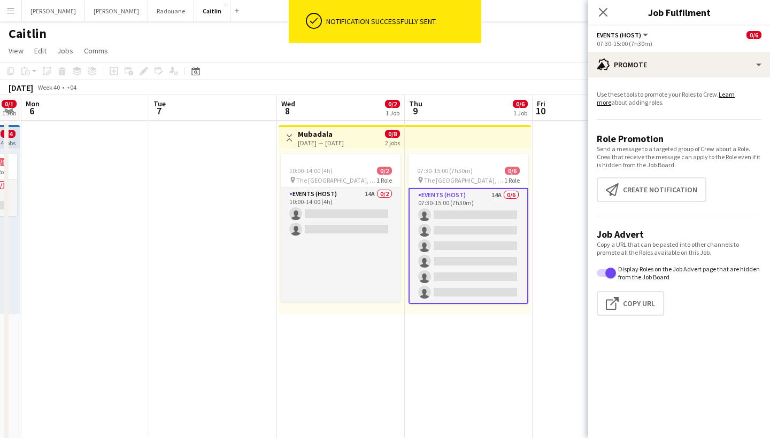
click at [13, 18] on button "Menu" at bounding box center [10, 10] width 21 height 21
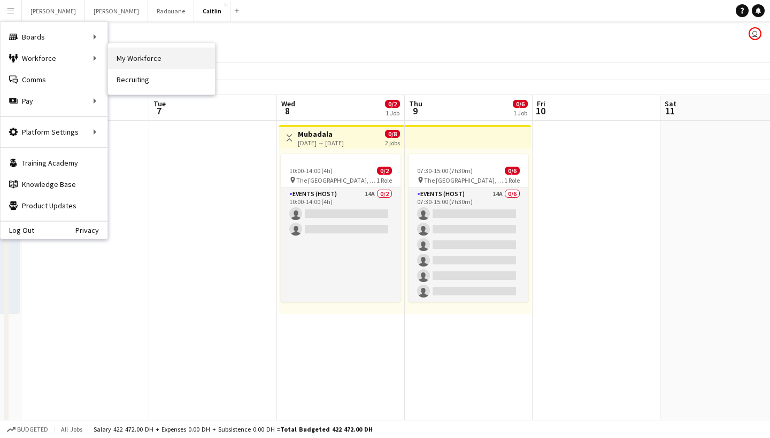
click at [115, 57] on link "My Workforce" at bounding box center [161, 58] width 107 height 21
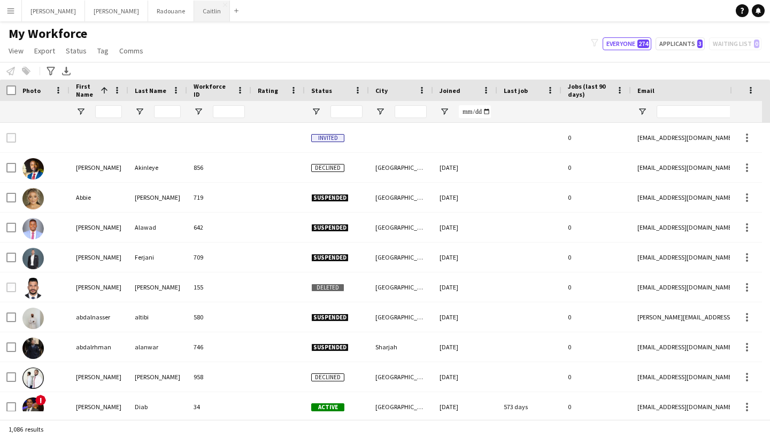
click at [194, 13] on button "[PERSON_NAME]" at bounding box center [212, 11] width 36 height 21
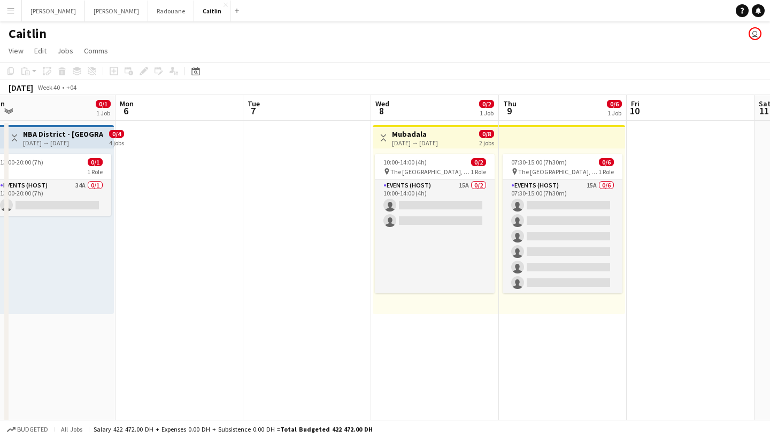
scroll to position [0, 250]
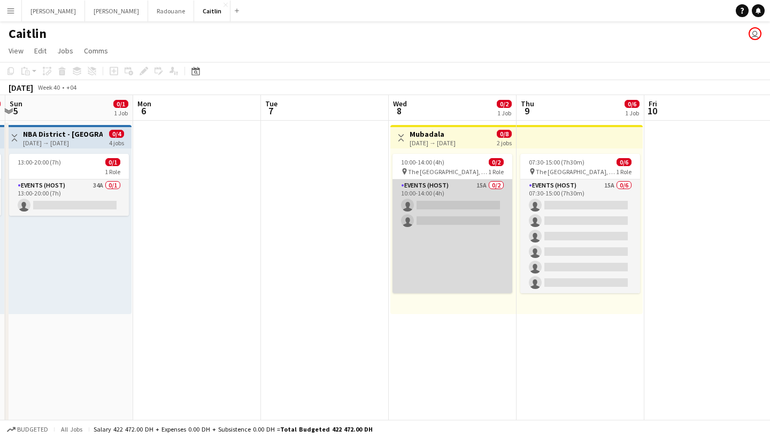
click at [460, 222] on app-card-role "Events (Host) 15A 0/2 10:00-14:00 (4h) single-neutral-actions single-neutral-ac…" at bounding box center [452, 237] width 120 height 114
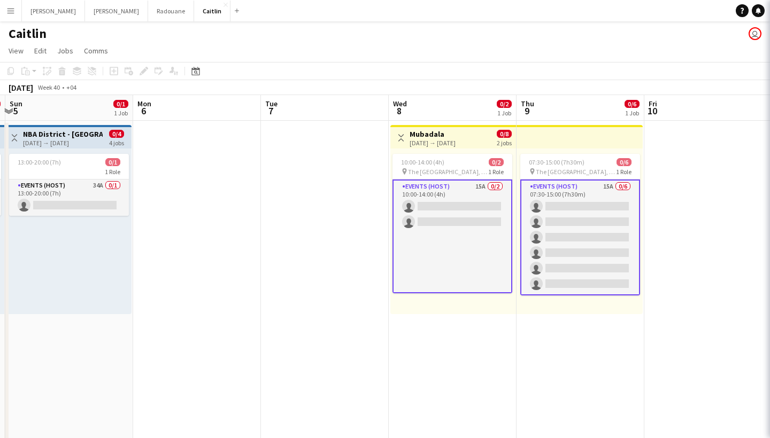
click at [587, 201] on app-card-role "Events (Host) 15A 0/6 07:30-15:00 (7h30m) single-neutral-actions single-neutral…" at bounding box center [580, 238] width 120 height 116
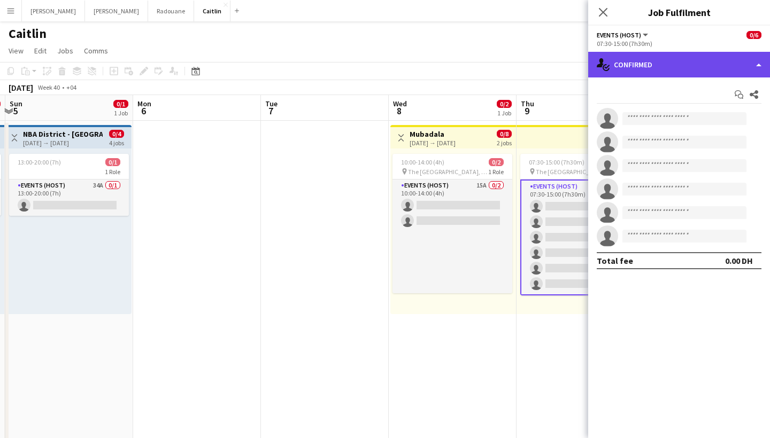
click at [636, 71] on div "single-neutral-actions-check-2 Confirmed" at bounding box center [679, 65] width 182 height 26
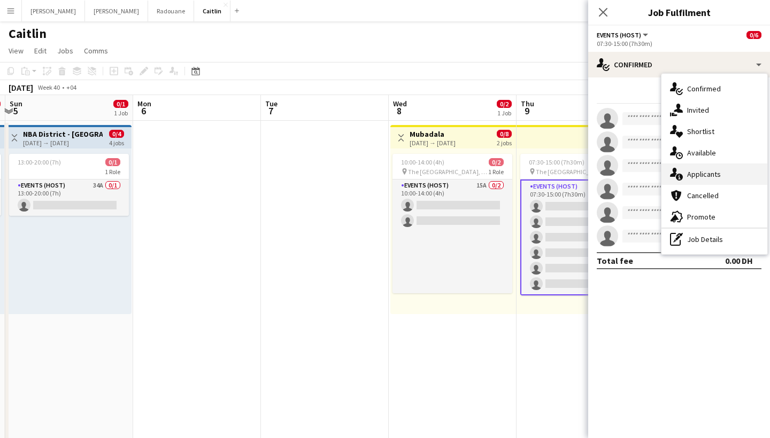
click at [732, 178] on div "single-neutral-actions-information Applicants" at bounding box center [714, 174] width 106 height 21
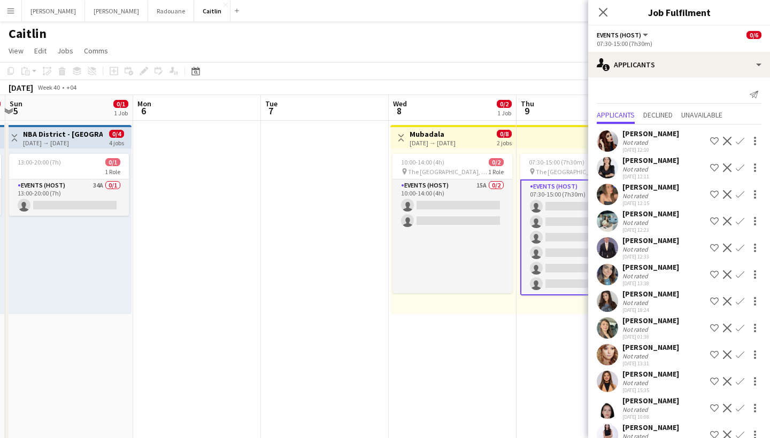
scroll to position [0, 0]
click at [598, 15] on app-icon "Close pop-in" at bounding box center [604, 13] width 16 height 16
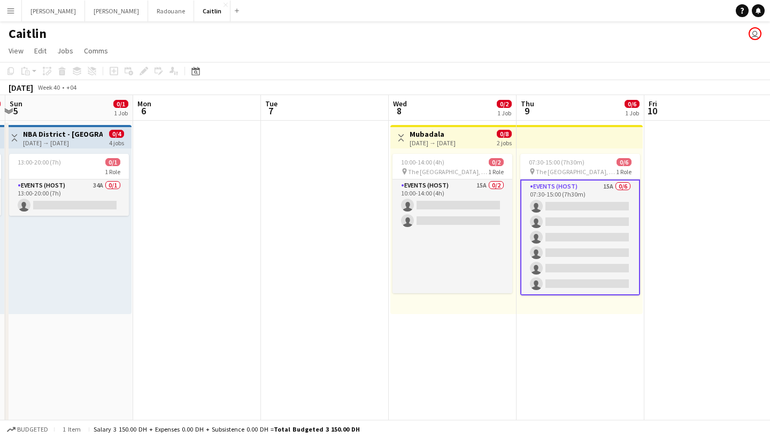
click at [520, 67] on app-toolbar "Copy Paste Paste Command V Paste with crew Command Shift V Paste linked Job [GE…" at bounding box center [385, 71] width 770 height 18
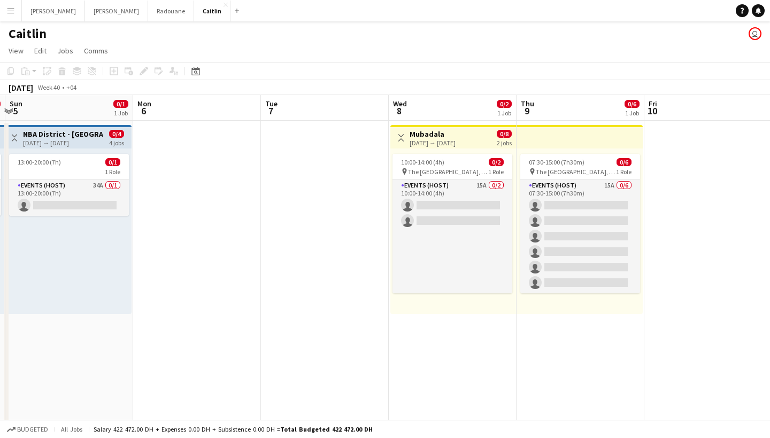
click at [436, 96] on app-board-header-date "Wed 8 0/2 1 Job" at bounding box center [453, 108] width 128 height 26
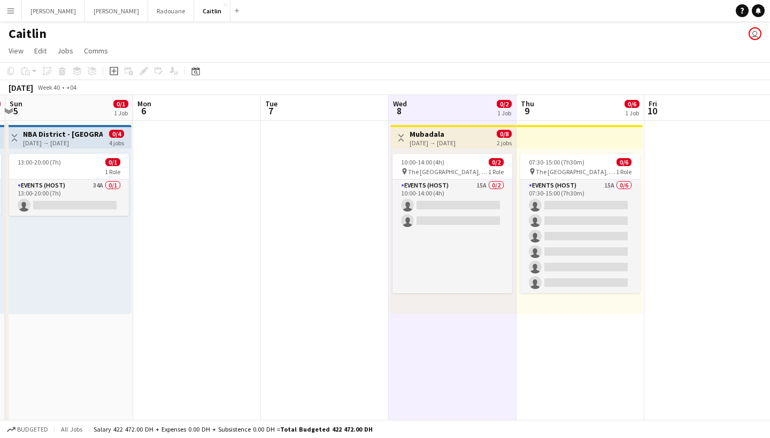
click at [533, 102] on span "Thu" at bounding box center [527, 104] width 13 height 10
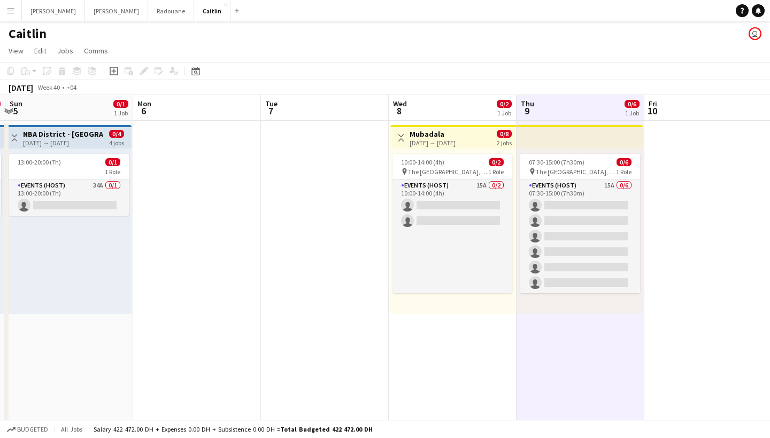
click at [474, 109] on app-board-header-date "Wed 8 0/2 1 Job" at bounding box center [453, 108] width 128 height 26
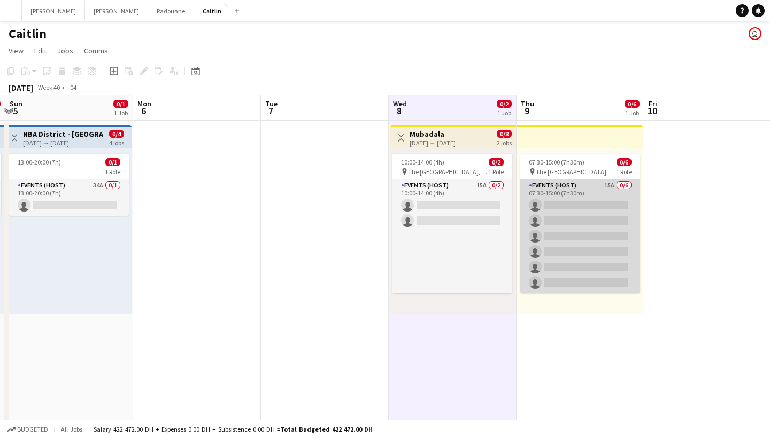
click at [538, 207] on app-card-role "Events (Host) 15A 0/6 07:30-15:00 (7h30m) single-neutral-actions single-neutral…" at bounding box center [580, 237] width 120 height 114
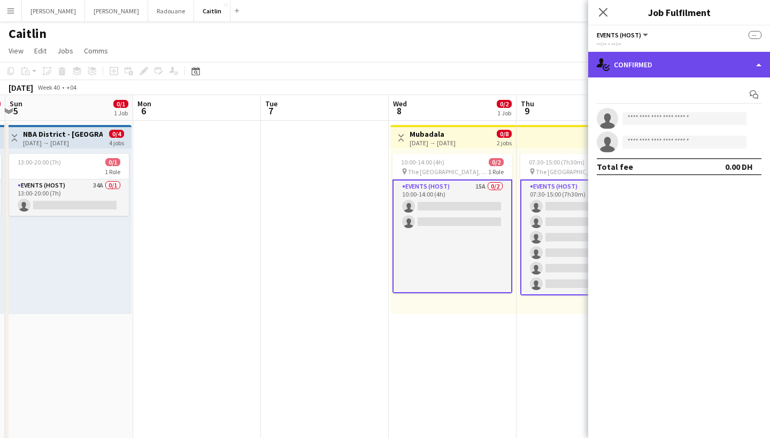
click at [688, 59] on div "single-neutral-actions-check-2 Confirmed" at bounding box center [679, 65] width 182 height 26
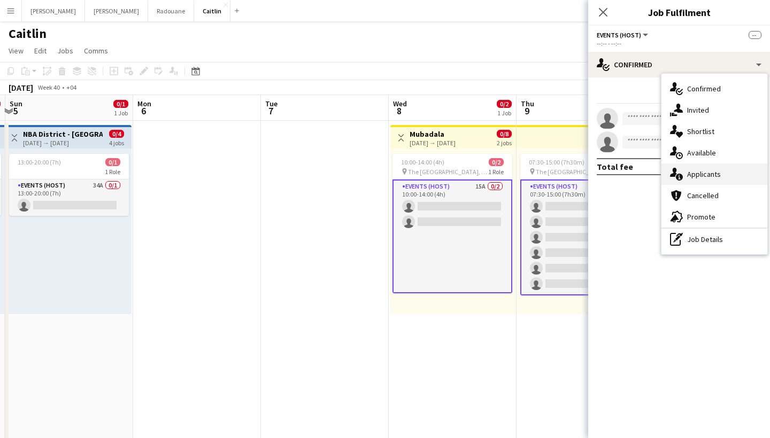
click at [693, 180] on div "single-neutral-actions-information Applicants" at bounding box center [714, 174] width 106 height 21
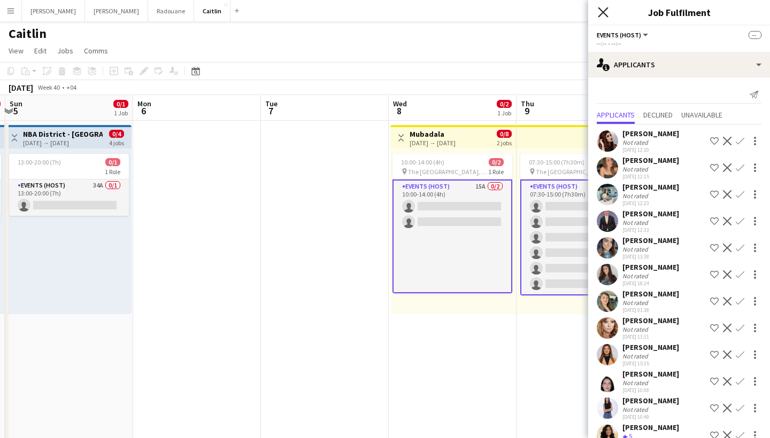
click at [604, 10] on icon "Close pop-in" at bounding box center [603, 12] width 10 height 10
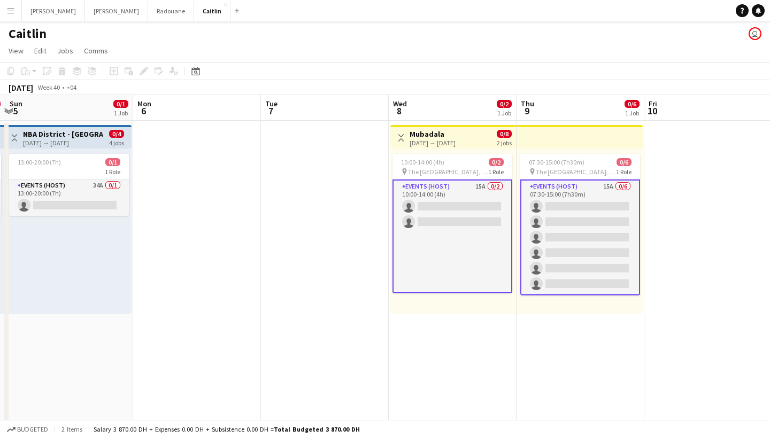
click at [592, 64] on app-toolbar "Copy Paste Paste Command V Paste with crew Command Shift V Paste linked Job [GE…" at bounding box center [385, 71] width 770 height 18
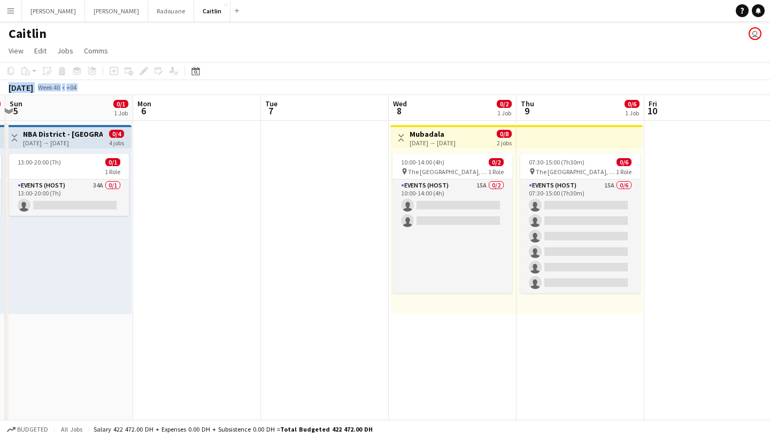
drag, startPoint x: 592, startPoint y: 64, endPoint x: 521, endPoint y: 142, distance: 105.6
click at [521, 142] on app-calendar "Copy Paste Paste Command V Paste with crew Command Shift V Paste linked Job [GE…" at bounding box center [385, 287] width 770 height 450
click at [645, 167] on app-date-cell at bounding box center [708, 316] width 128 height 391
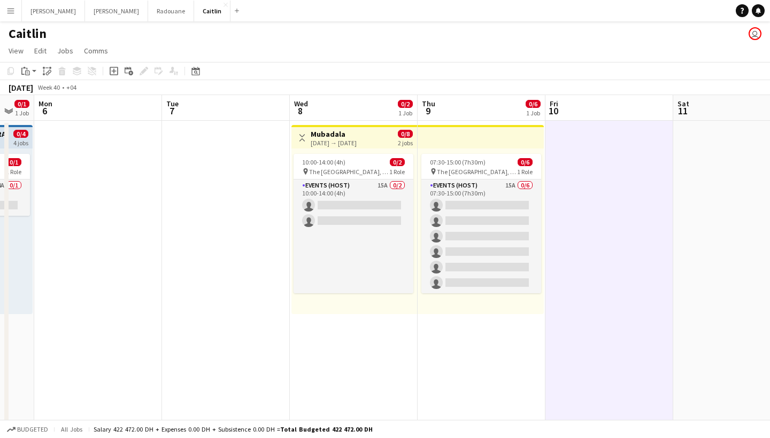
drag, startPoint x: 614, startPoint y: 332, endPoint x: 517, endPoint y: 172, distance: 187.9
click at [516, 172] on app-calendar-viewport "Fri 3 0/1 1 Job Sat 4 0/1 1 Job Sun 5 0/1 1 Job Mon 6 Tue 7 Wed 8 0/2 1 Job Thu…" at bounding box center [385, 303] width 770 height 417
click at [573, 165] on app-date-cell at bounding box center [610, 316] width 128 height 391
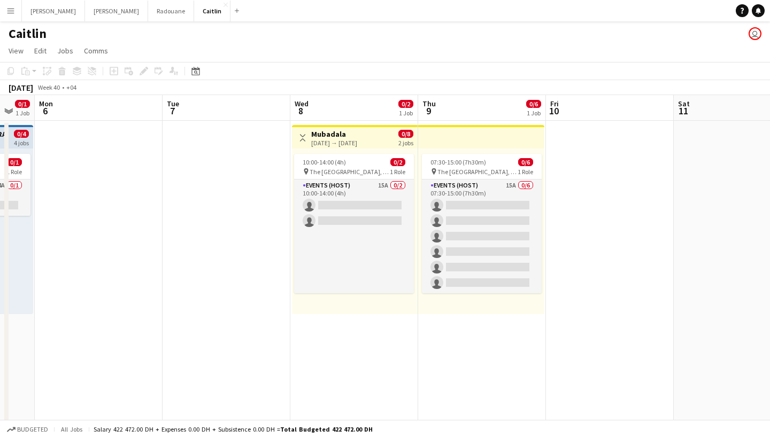
scroll to position [0, 282]
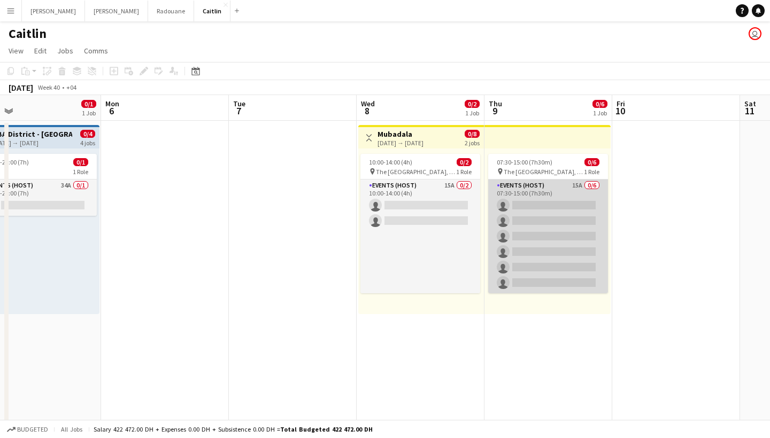
click at [545, 205] on app-card-role "Events (Host) 15A 0/6 07:30-15:00 (7h30m) single-neutral-actions single-neutral…" at bounding box center [548, 237] width 120 height 114
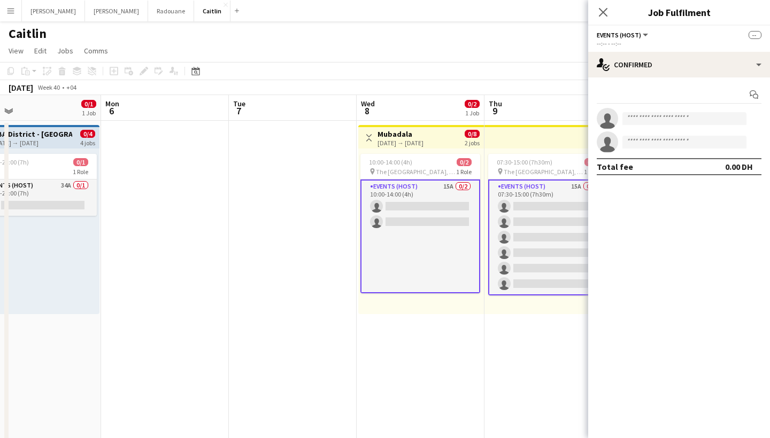
click at [543, 208] on app-card-role "Events (Host) 15A 0/6 07:30-15:00 (7h30m) single-neutral-actions single-neutral…" at bounding box center [548, 238] width 120 height 116
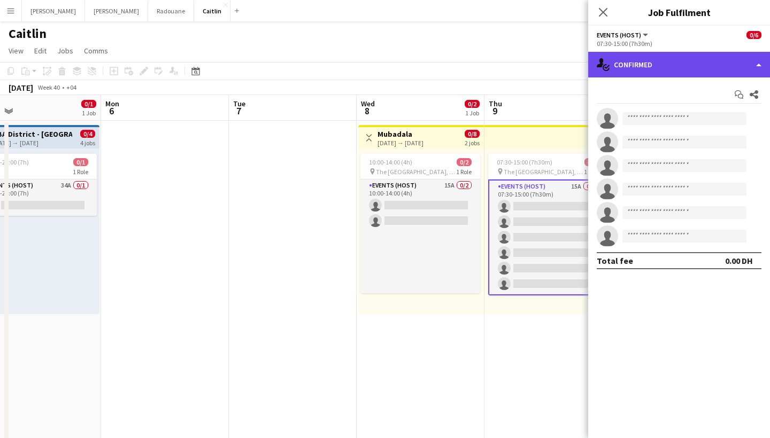
click at [684, 55] on div "single-neutral-actions-check-2 Confirmed" at bounding box center [679, 65] width 182 height 26
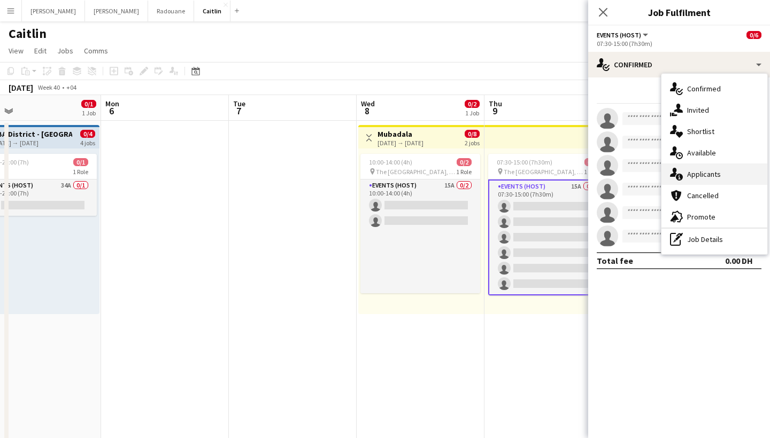
click at [706, 173] on span "Applicants" at bounding box center [704, 175] width 34 height 10
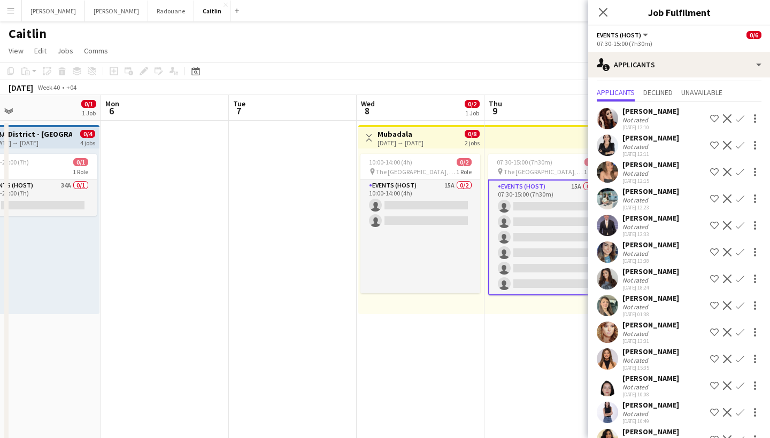
scroll to position [0, 0]
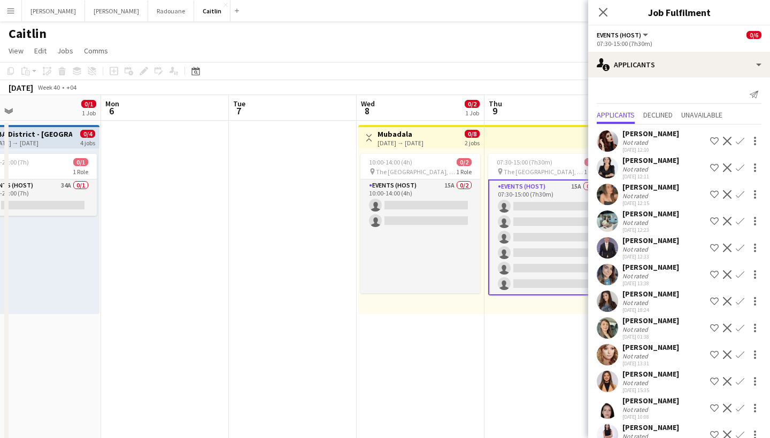
click at [652, 245] on div "[PERSON_NAME]" at bounding box center [650, 241] width 57 height 10
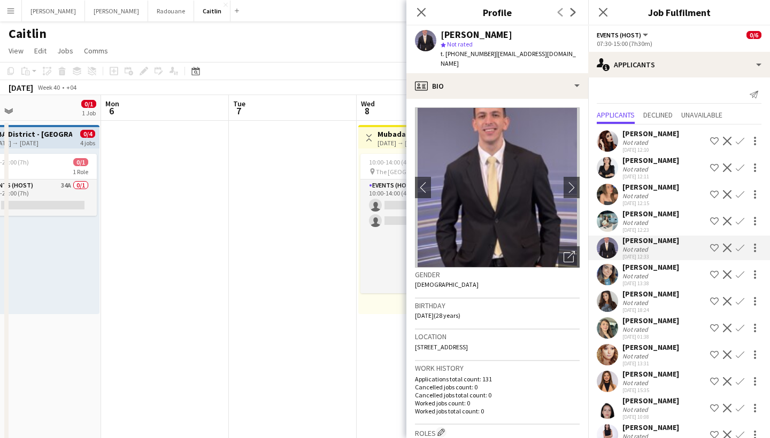
click at [652, 286] on div "[DATE] 13:38" at bounding box center [650, 283] width 57 height 7
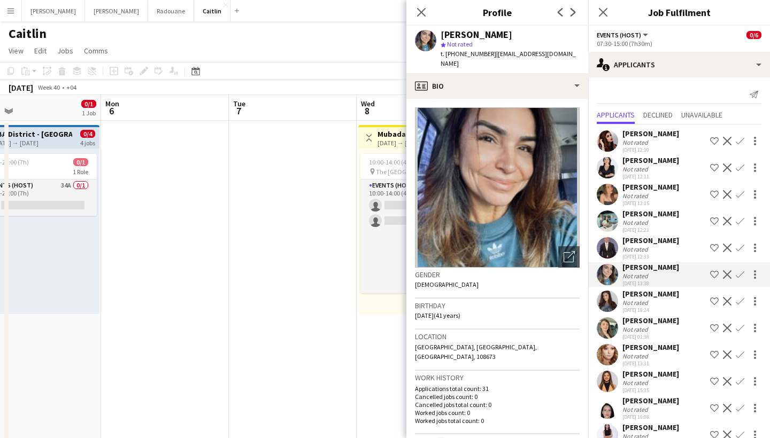
click at [640, 349] on div "[PERSON_NAME]" at bounding box center [650, 348] width 57 height 10
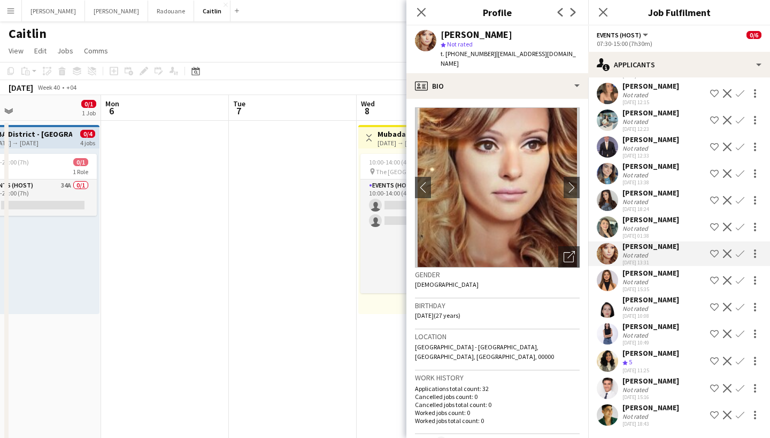
scroll to position [101, 0]
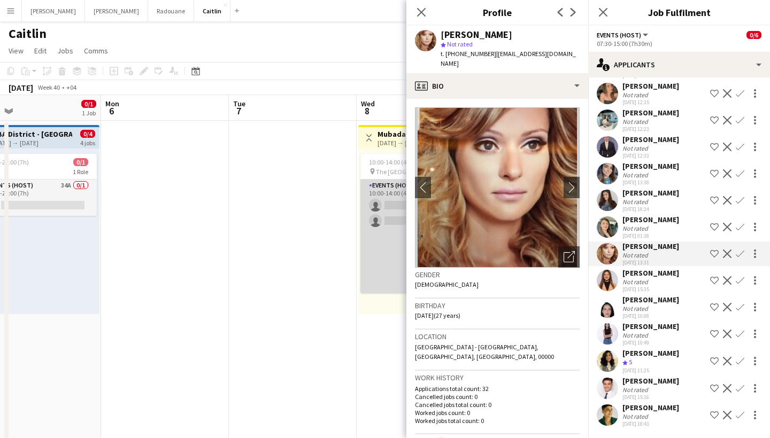
click at [372, 201] on app-card-role "Events (Host) 15A 0/2 10:00-14:00 (4h) single-neutral-actions single-neutral-ac…" at bounding box center [420, 237] width 120 height 114
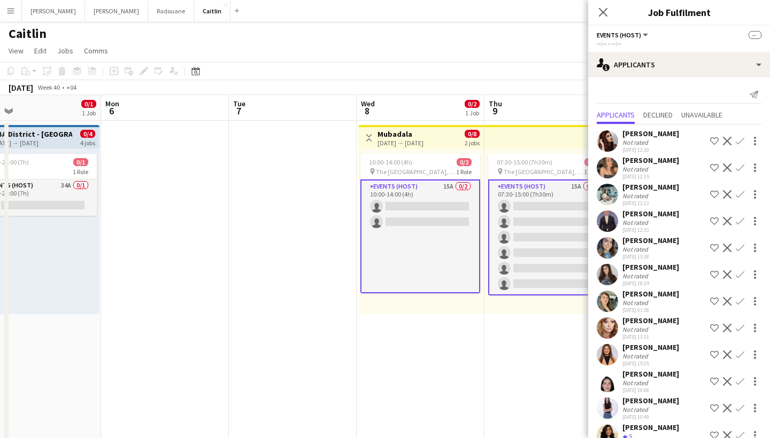
scroll to position [0, 0]
